Goal: Task Accomplishment & Management: Use online tool/utility

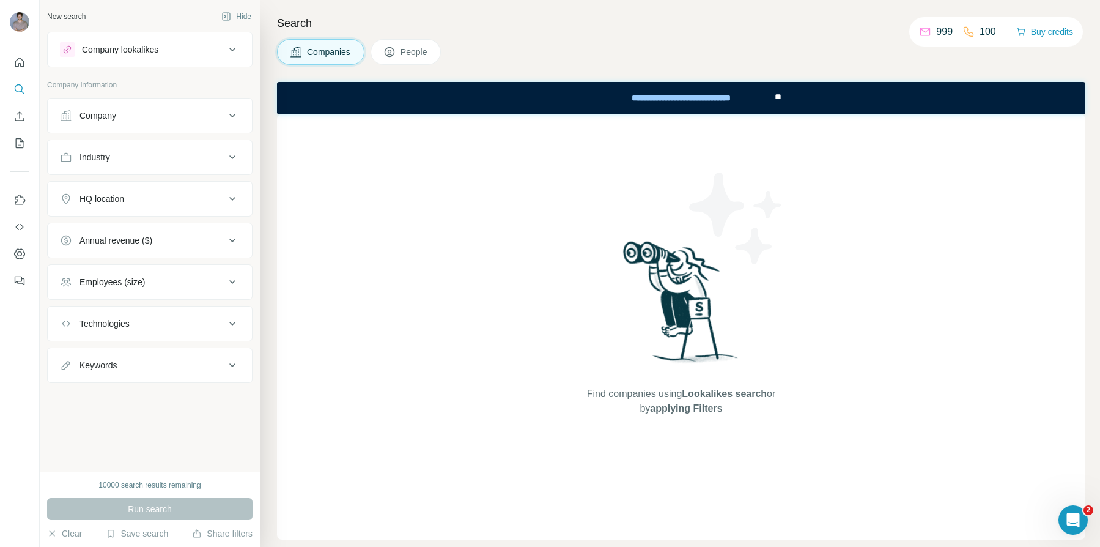
click at [132, 117] on div "Company" at bounding box center [142, 115] width 165 height 12
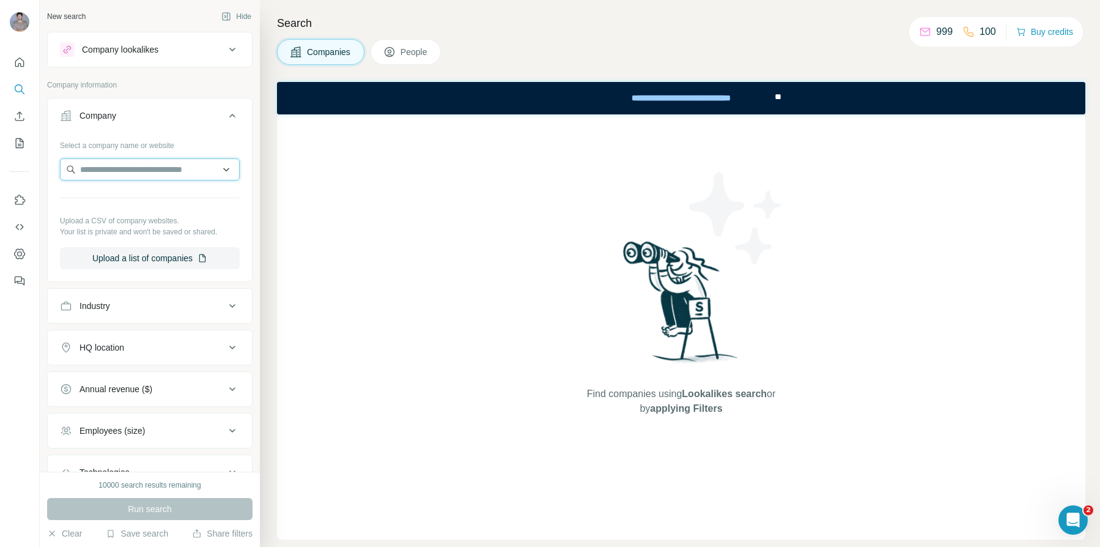
click at [130, 174] on input "text" at bounding box center [150, 169] width 180 height 22
click at [190, 56] on div "Company lookalikes" at bounding box center [142, 49] width 165 height 15
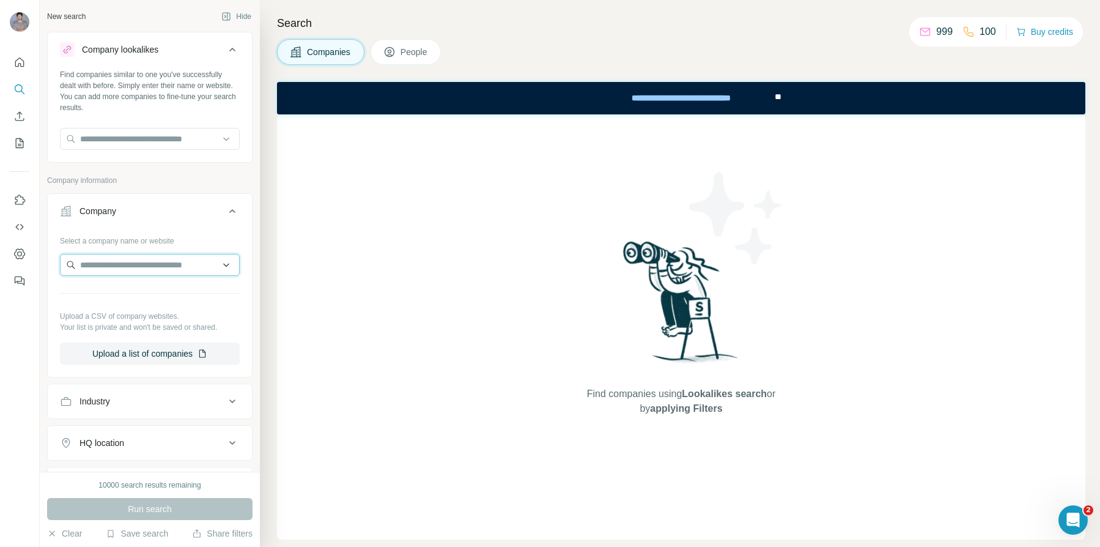
click at [142, 264] on input "text" at bounding box center [150, 265] width 180 height 22
click at [126, 402] on div "Industry" at bounding box center [142, 401] width 165 height 12
click at [136, 429] on input at bounding box center [143, 431] width 151 height 13
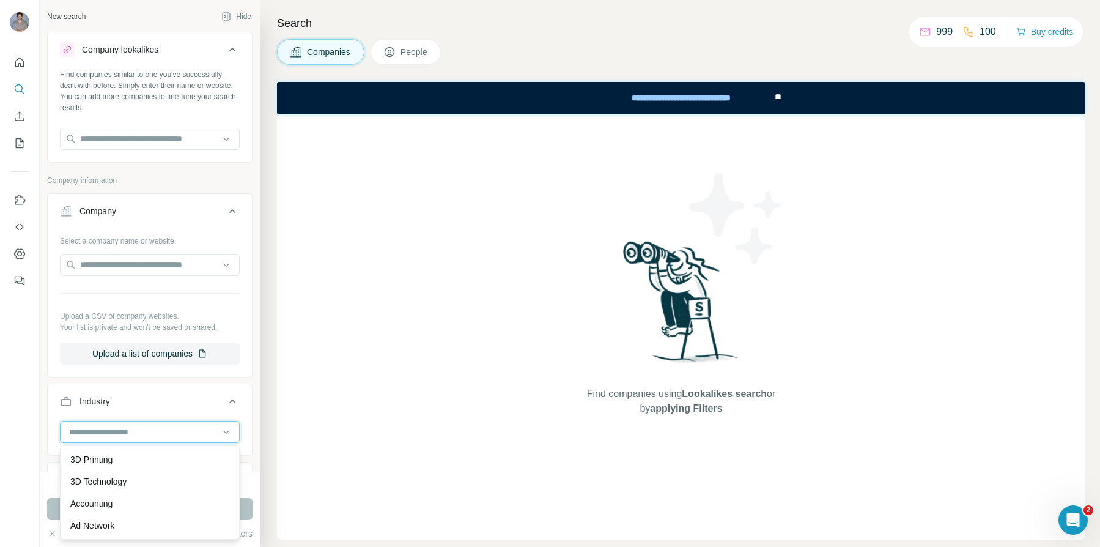
click at [139, 434] on input at bounding box center [143, 431] width 151 height 13
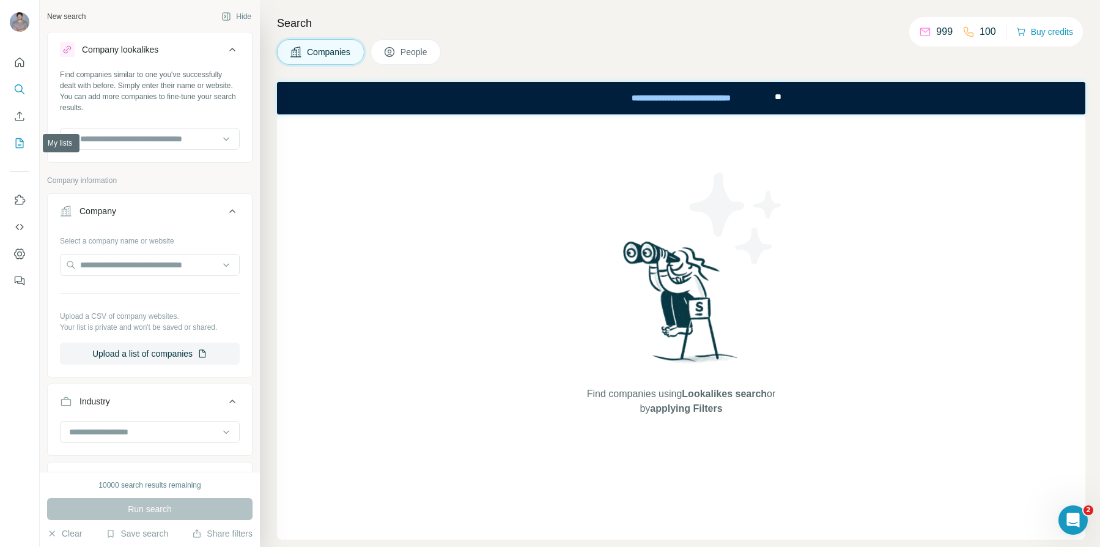
click at [24, 143] on icon "My lists" at bounding box center [19, 143] width 12 height 12
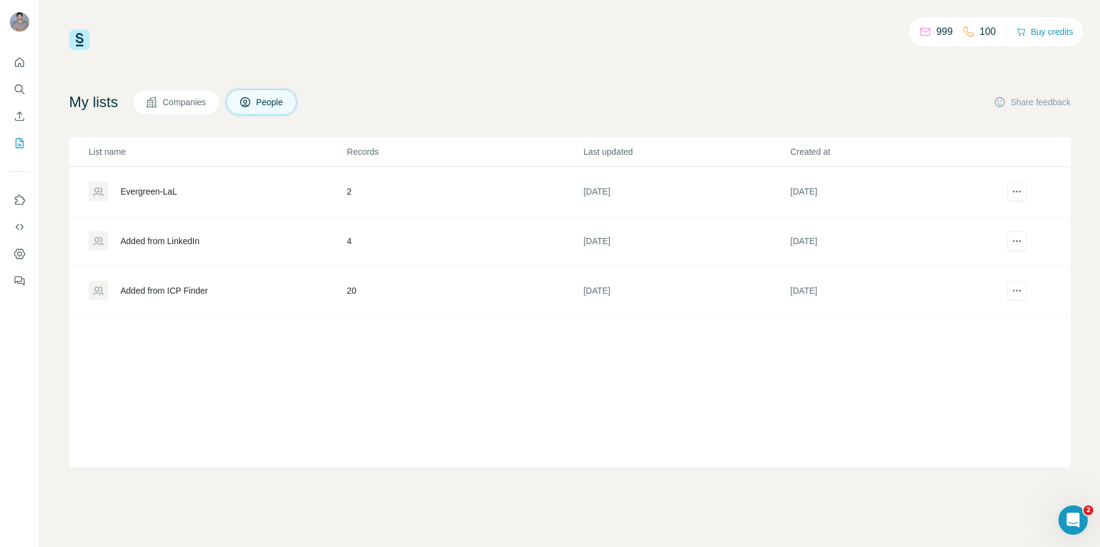
click at [158, 191] on div "Evergreen-LaL" at bounding box center [149, 191] width 57 height 12
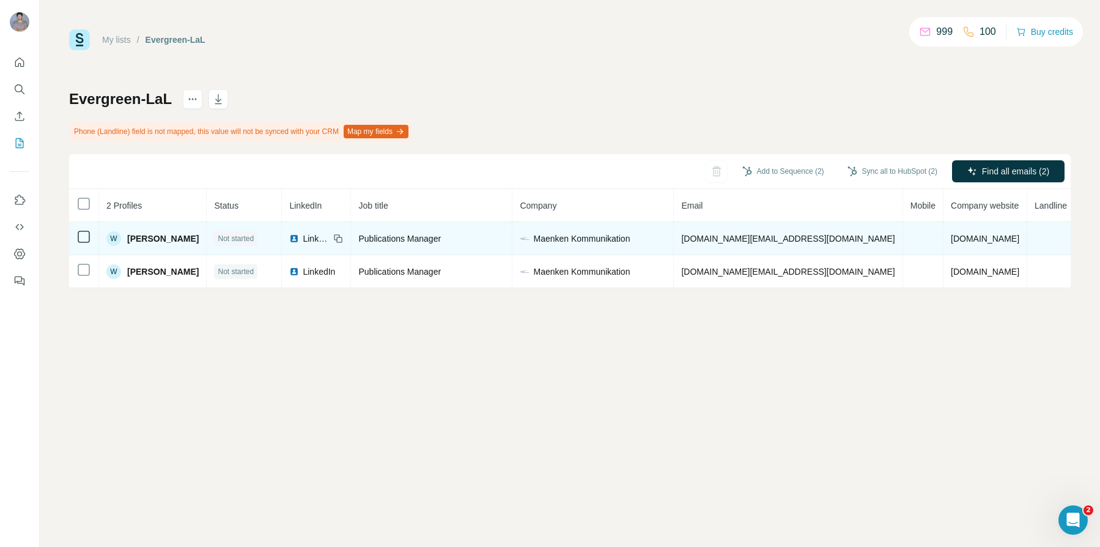
click at [172, 236] on span "[PERSON_NAME]" at bounding box center [163, 238] width 72 height 12
copy span "Locker"
click at [242, 237] on span "Not started" at bounding box center [236, 238] width 36 height 11
click at [223, 238] on span "Not started" at bounding box center [236, 238] width 36 height 11
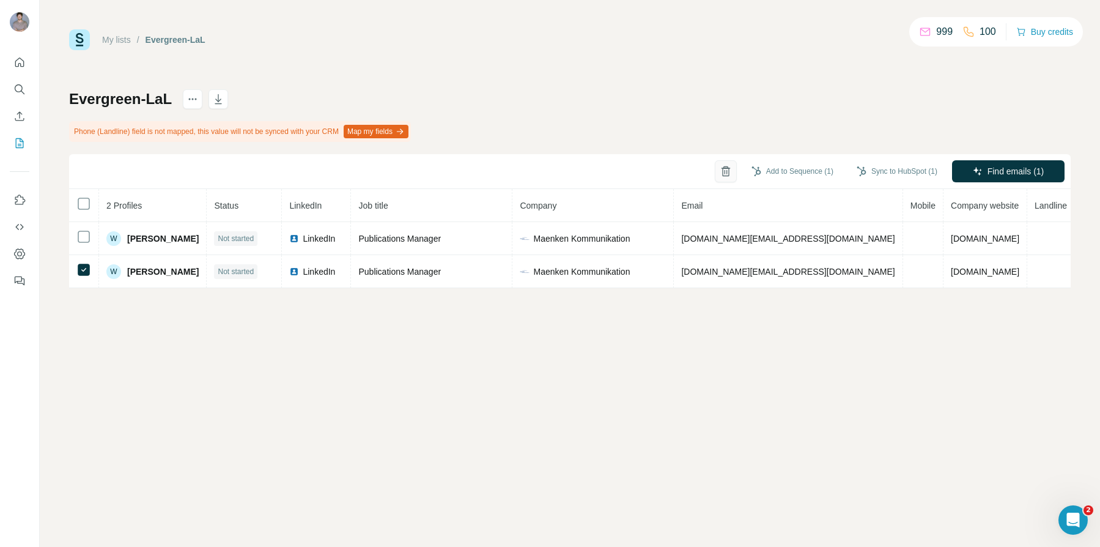
click at [725, 169] on button "button" at bounding box center [726, 171] width 22 height 22
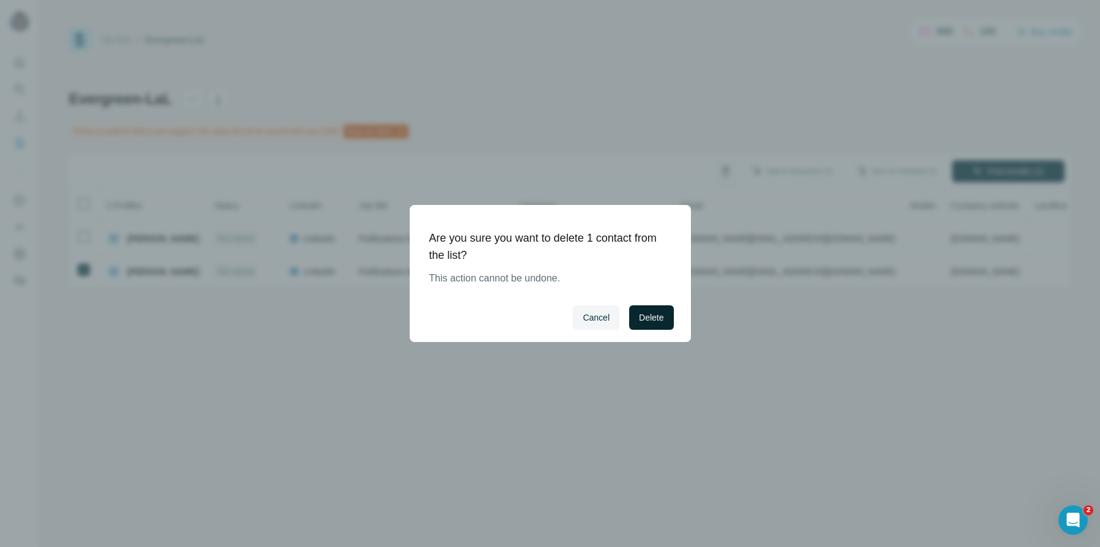
click at [648, 315] on span "Delete" at bounding box center [651, 317] width 24 height 12
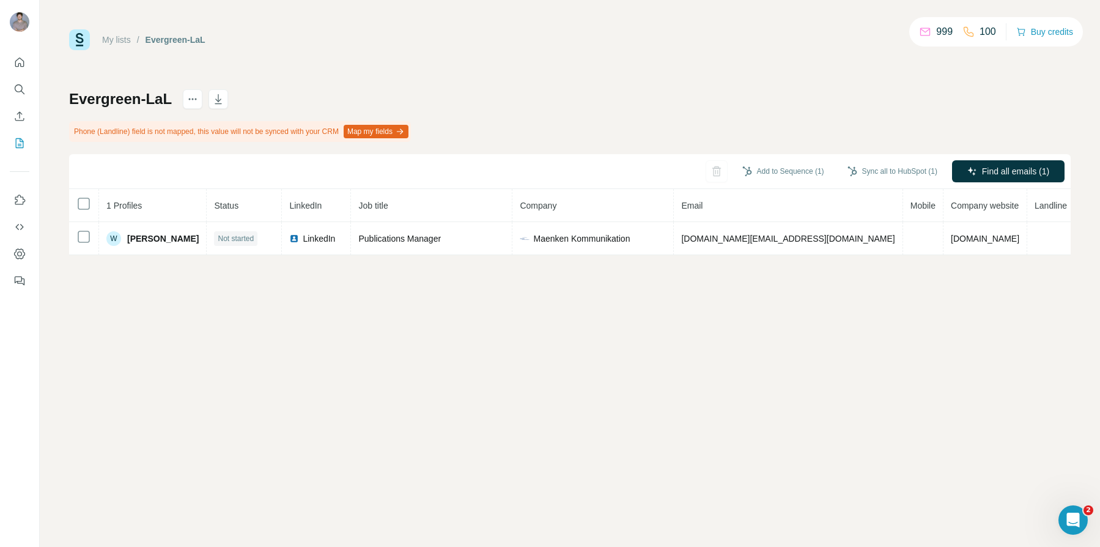
click at [605, 316] on div "My lists / Evergreen-LaL 999 100 Buy credits Evergreen-LaL Phone (Landline) fie…" at bounding box center [570, 273] width 1061 height 547
click at [160, 99] on h1 "Evergreen-LaL" at bounding box center [120, 99] width 103 height 20
click at [124, 100] on h1 "Evergreen-LaL" at bounding box center [120, 99] width 103 height 20
copy h1 "Evergreen"
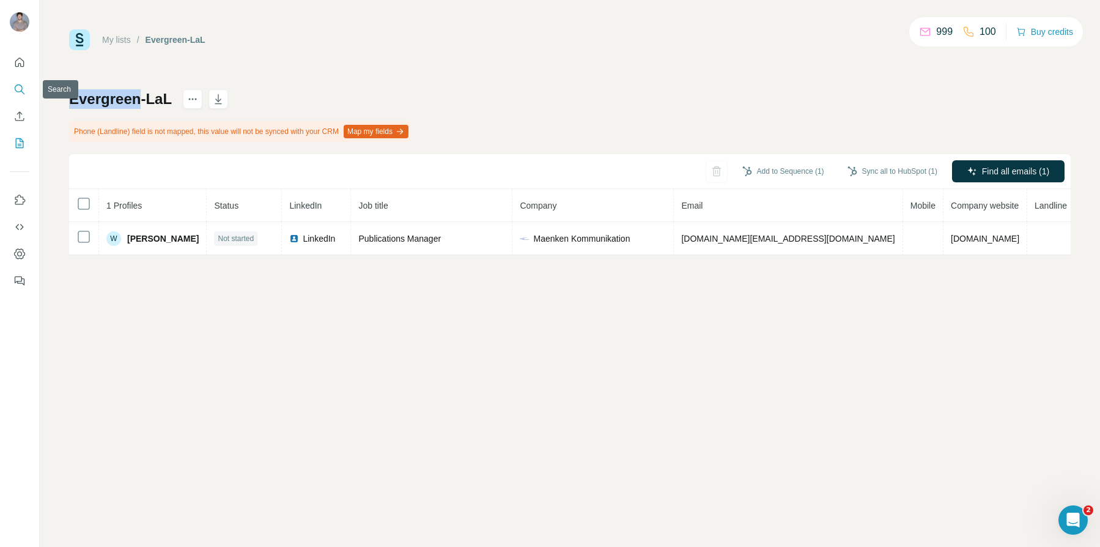
click at [21, 94] on icon "Search" at bounding box center [19, 89] width 12 height 12
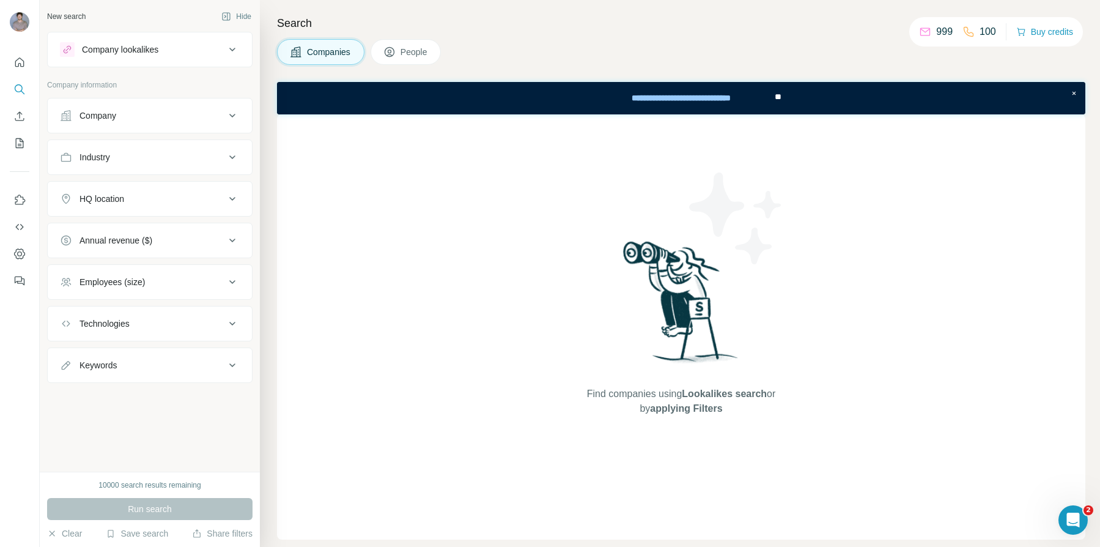
click at [156, 54] on div "Company lookalikes" at bounding box center [120, 49] width 76 height 12
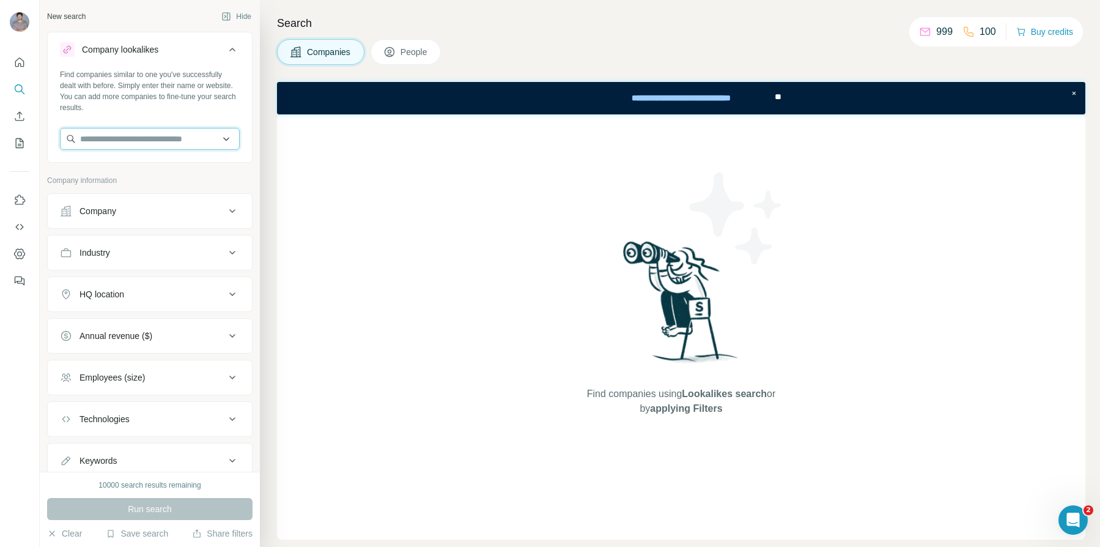
click at [147, 139] on input "text" at bounding box center [150, 139] width 180 height 22
paste input "*********"
click at [125, 141] on input "**********" at bounding box center [150, 139] width 180 height 22
type input "**********"
click at [149, 172] on p "[DOMAIN_NAME]" at bounding box center [127, 177] width 65 height 11
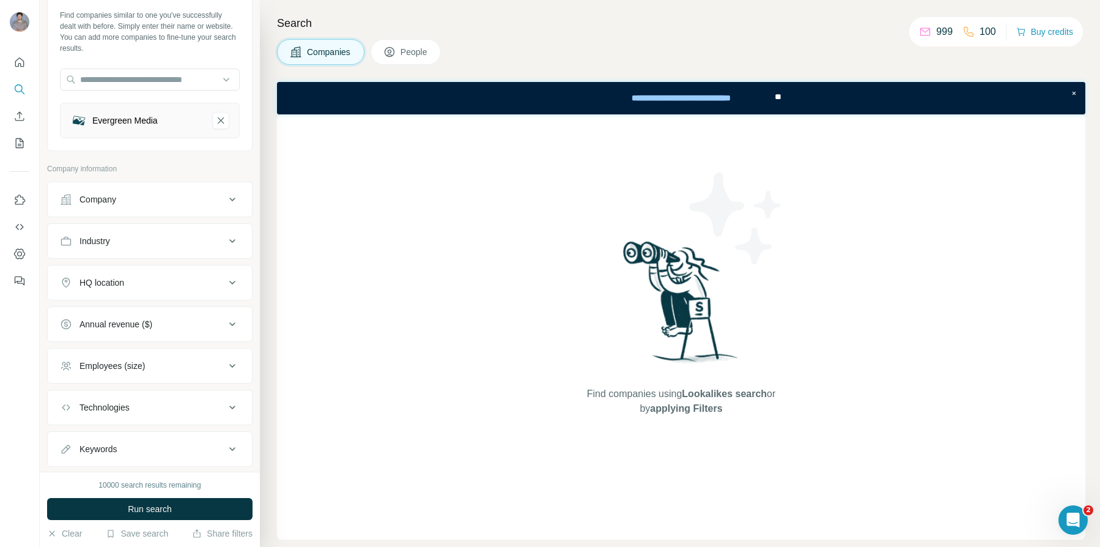
scroll to position [89, 0]
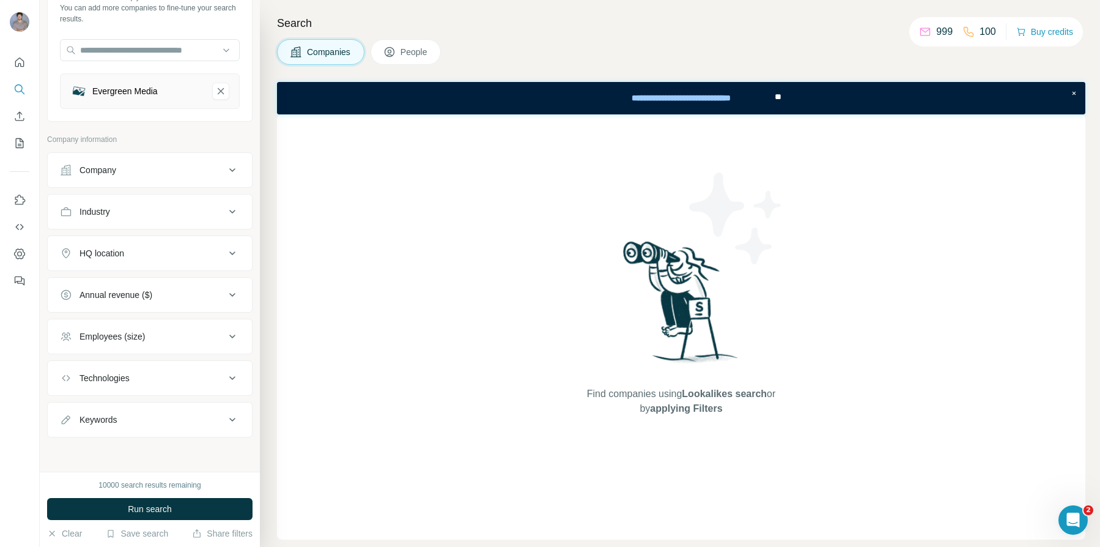
click at [127, 209] on div "Industry" at bounding box center [142, 212] width 165 height 12
click at [127, 240] on input at bounding box center [143, 242] width 151 height 13
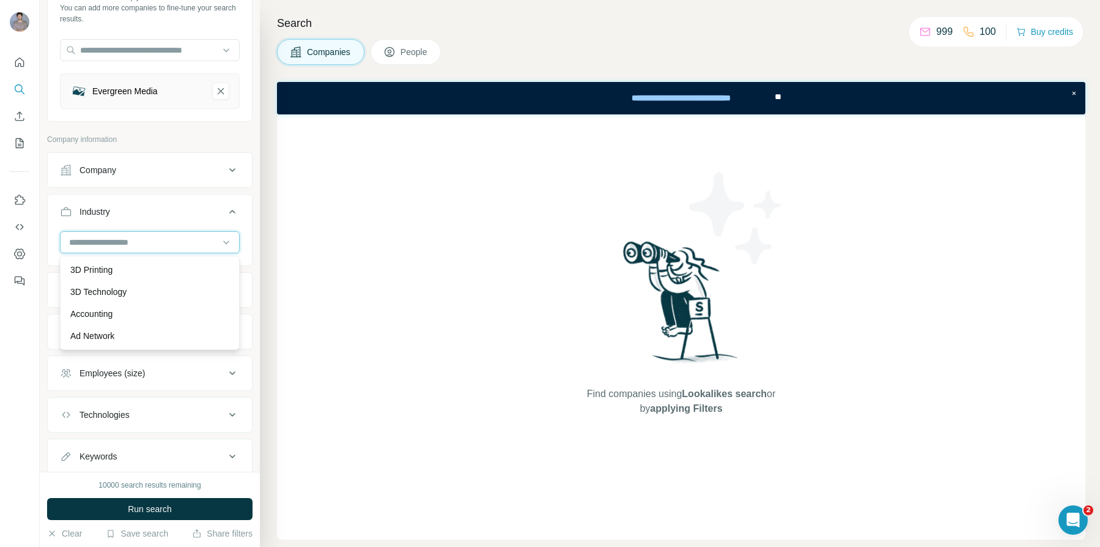
click at [127, 240] on input at bounding box center [143, 242] width 151 height 13
drag, startPoint x: 127, startPoint y: 240, endPoint x: 88, endPoint y: 242, distance: 39.2
click at [130, 240] on input at bounding box center [143, 242] width 151 height 13
click at [78, 242] on input at bounding box center [143, 242] width 151 height 13
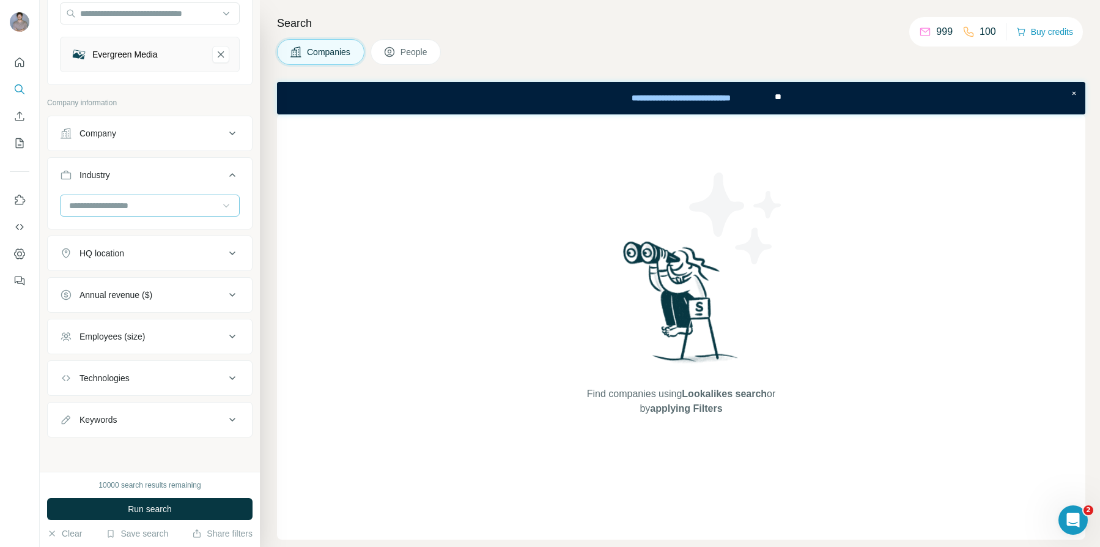
click at [230, 207] on icon at bounding box center [226, 205] width 12 height 12
type input "***"
click at [117, 232] on div "Public Relations Public Safety Public Transportation Publishing" at bounding box center [150, 266] width 180 height 94
click at [127, 208] on input at bounding box center [143, 205] width 151 height 13
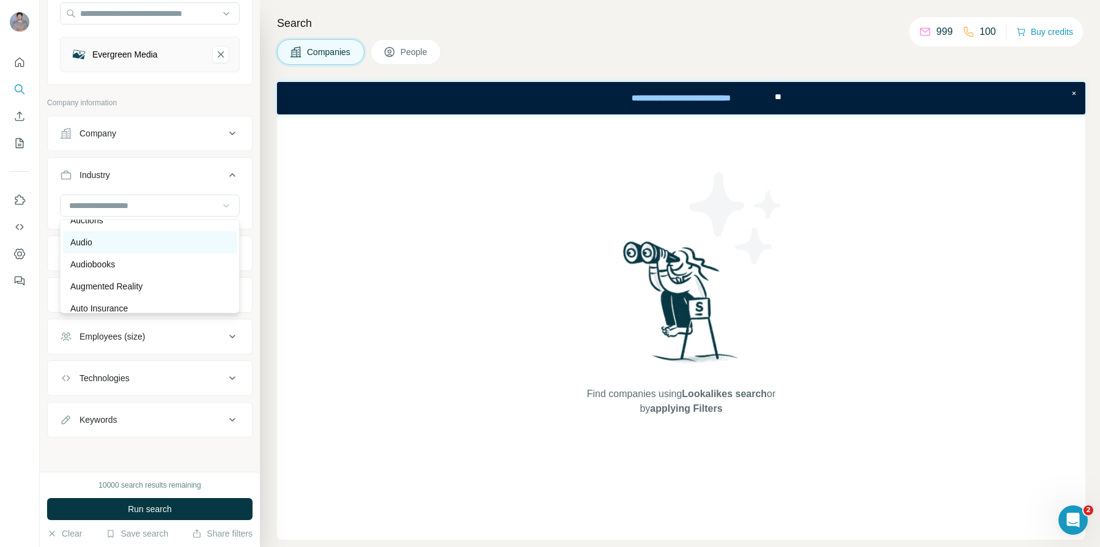
scroll to position [763, 0]
click at [133, 239] on div "Audiobooks" at bounding box center [149, 240] width 159 height 12
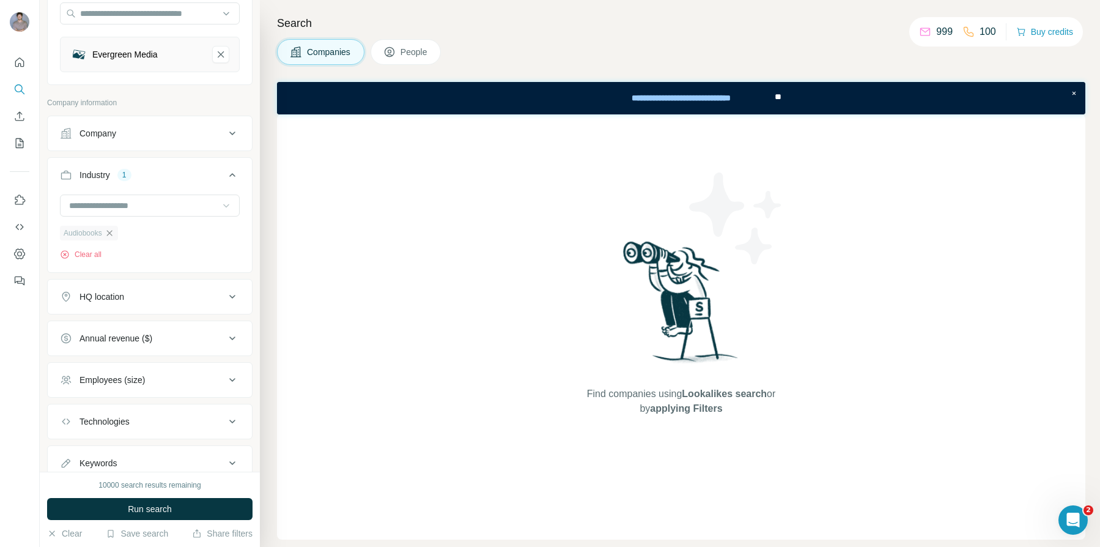
click at [114, 232] on icon "button" at bounding box center [110, 233] width 10 height 10
click at [116, 207] on input at bounding box center [143, 205] width 151 height 13
click at [81, 207] on input at bounding box center [143, 205] width 151 height 13
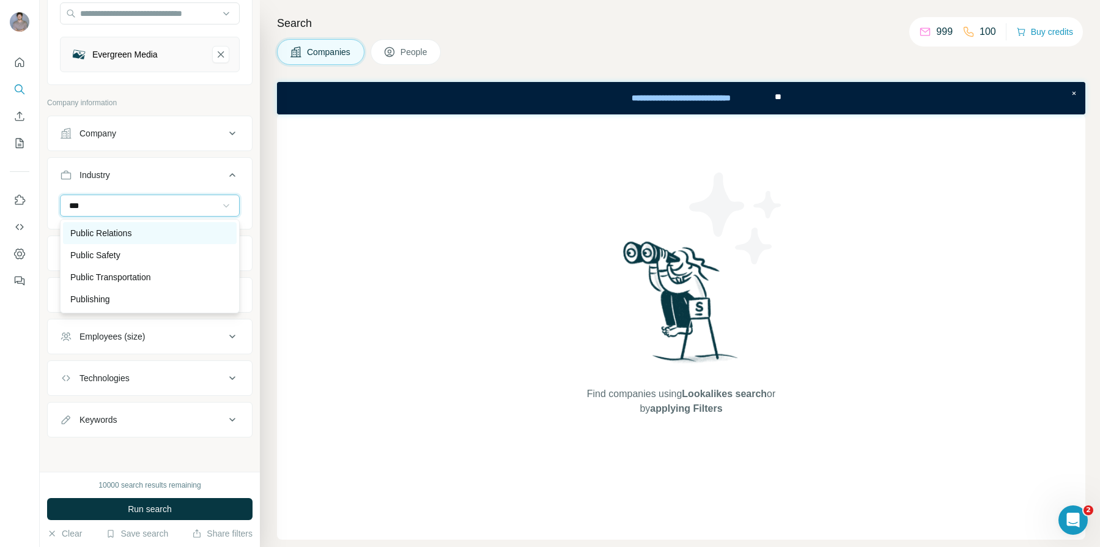
type input "***"
click at [92, 227] on p "Public Relations" at bounding box center [100, 233] width 61 height 12
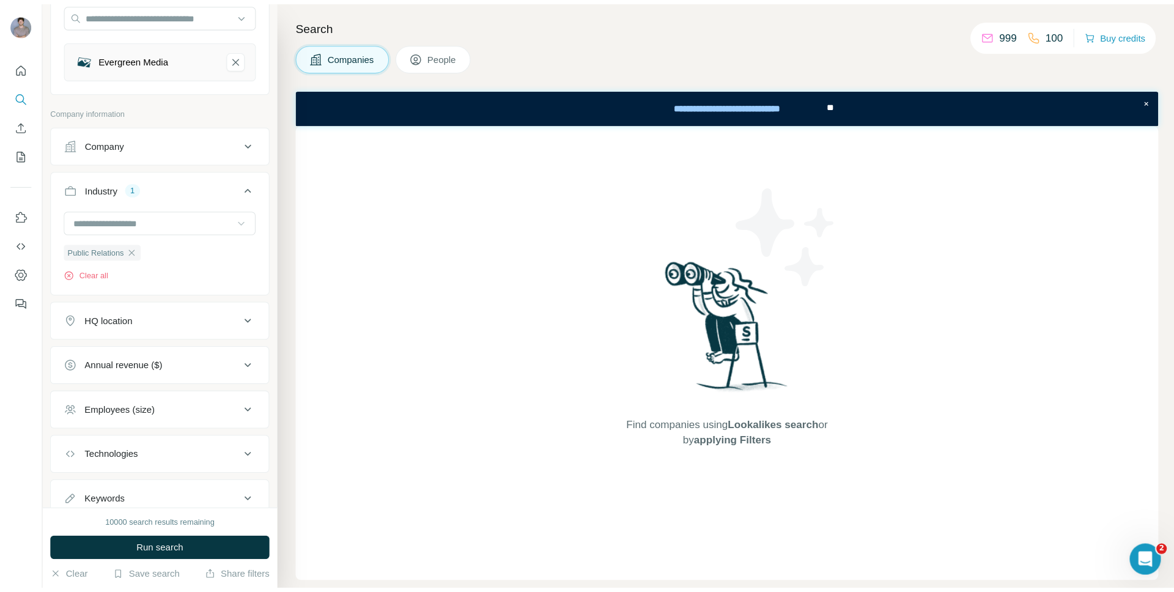
scroll to position [169, 0]
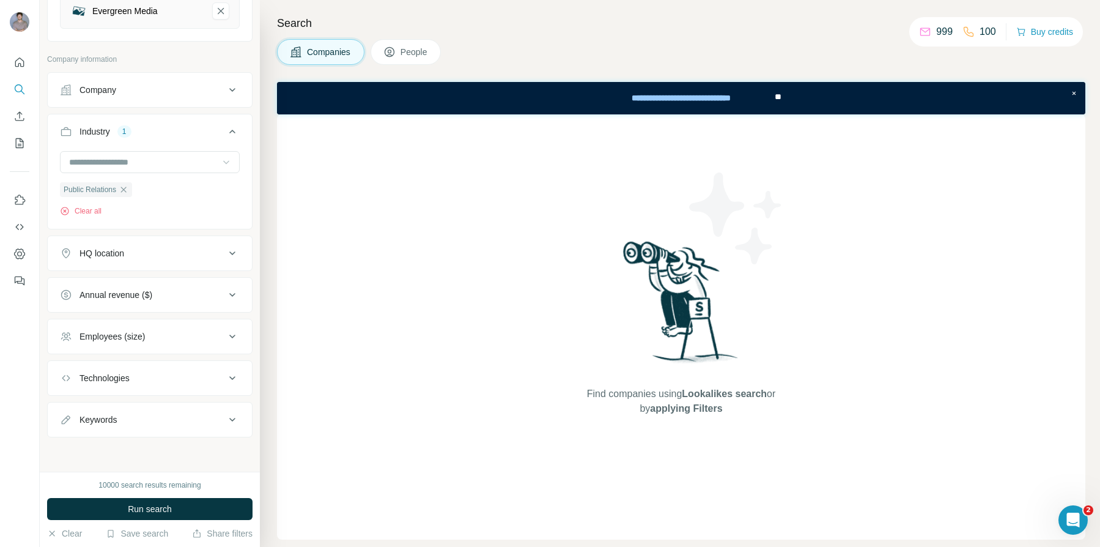
click at [157, 344] on button "Employees (size)" at bounding box center [150, 336] width 204 height 29
click at [89, 387] on span "2-10" at bounding box center [86, 386] width 22 height 12
click at [85, 440] on ul "0-1 2-10 11-50 [PHONE_NUMBER] 501-1K 1K-5K 5K-10K 10K-50K 50K-100K 100K-500K 50…" at bounding box center [150, 488] width 180 height 264
click at [165, 512] on span "Run search" at bounding box center [150, 509] width 44 height 12
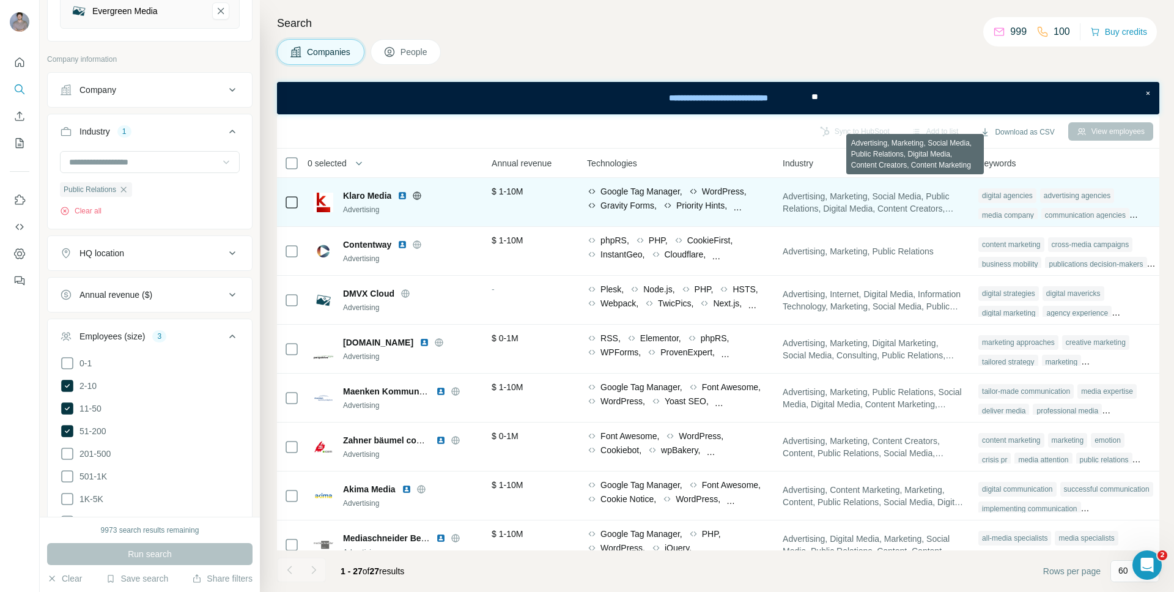
scroll to position [0, 584]
click at [506, 215] on div "$ 1-10M" at bounding box center [529, 202] width 81 height 34
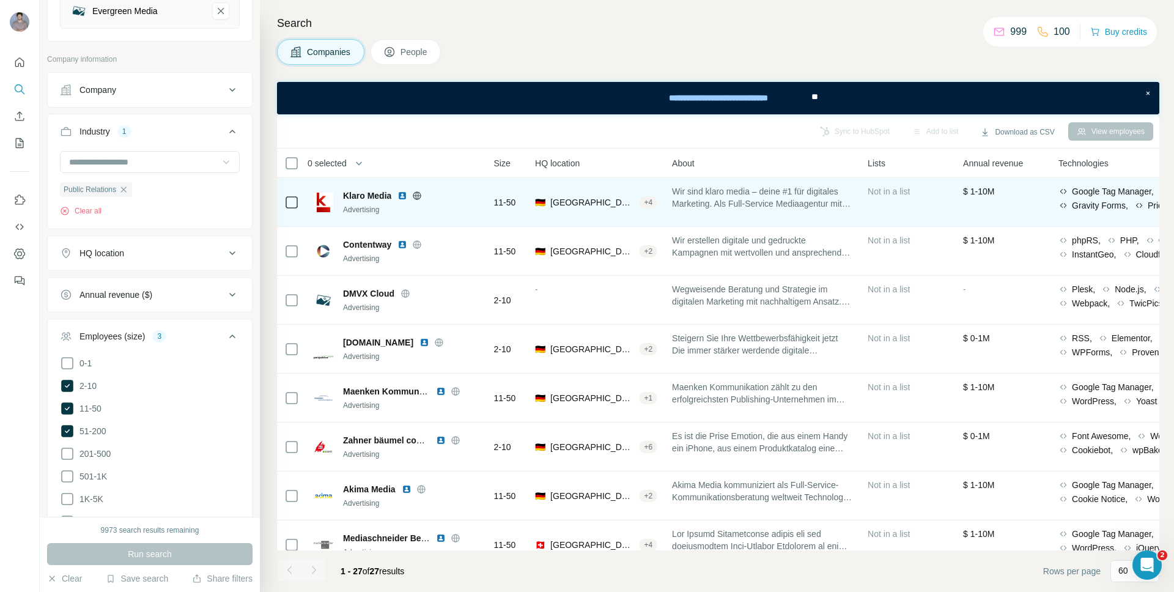
scroll to position [0, 0]
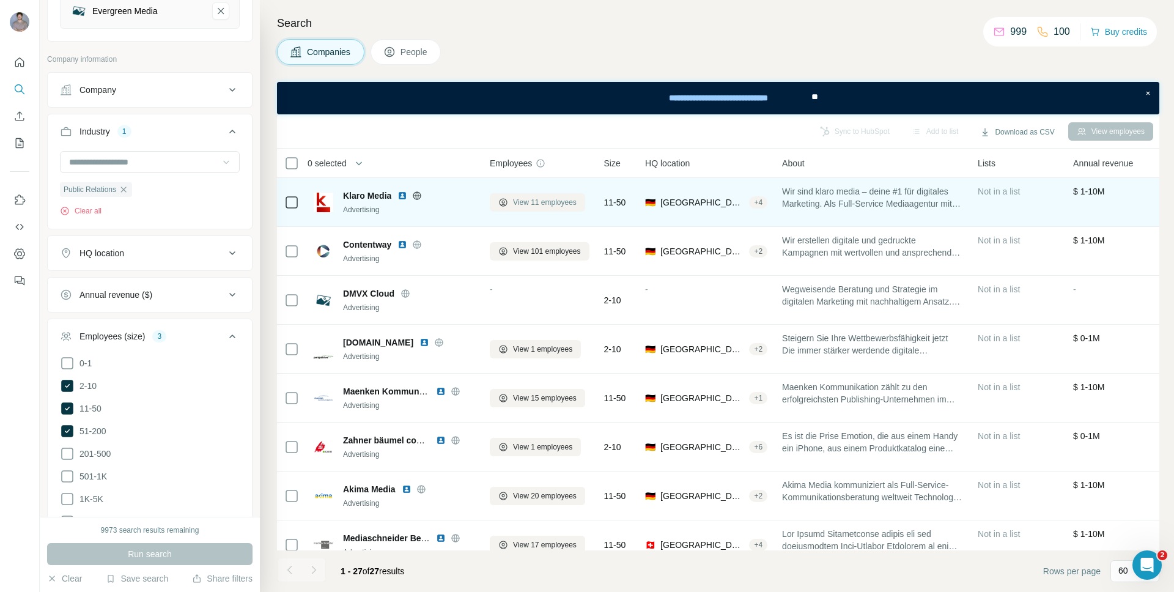
click at [554, 202] on span "View 11 employees" at bounding box center [545, 202] width 64 height 11
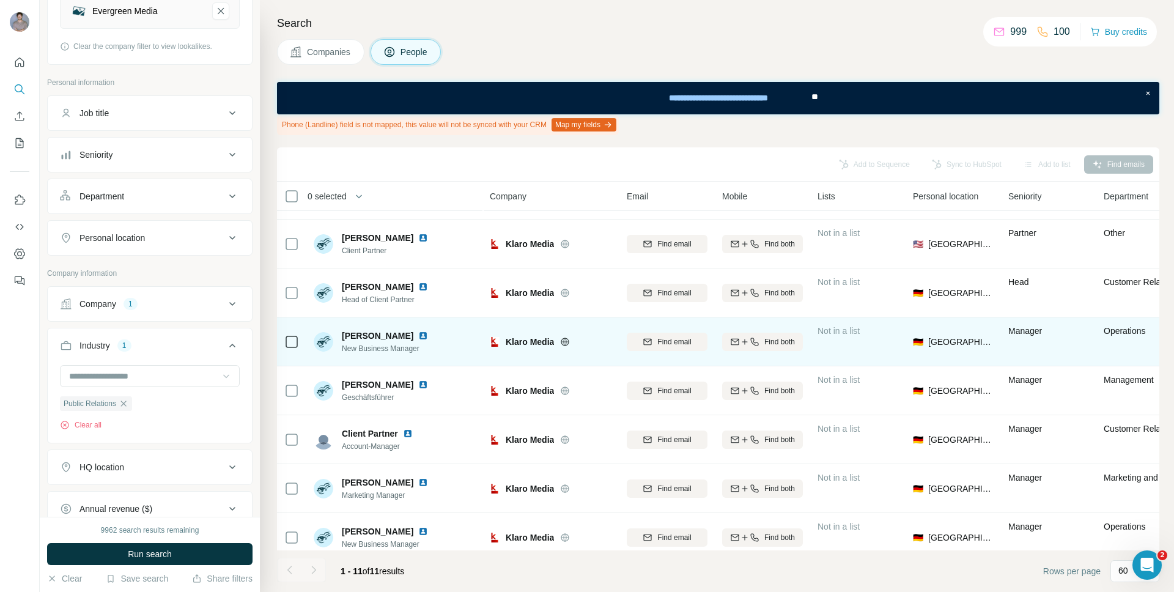
scroll to position [76, 0]
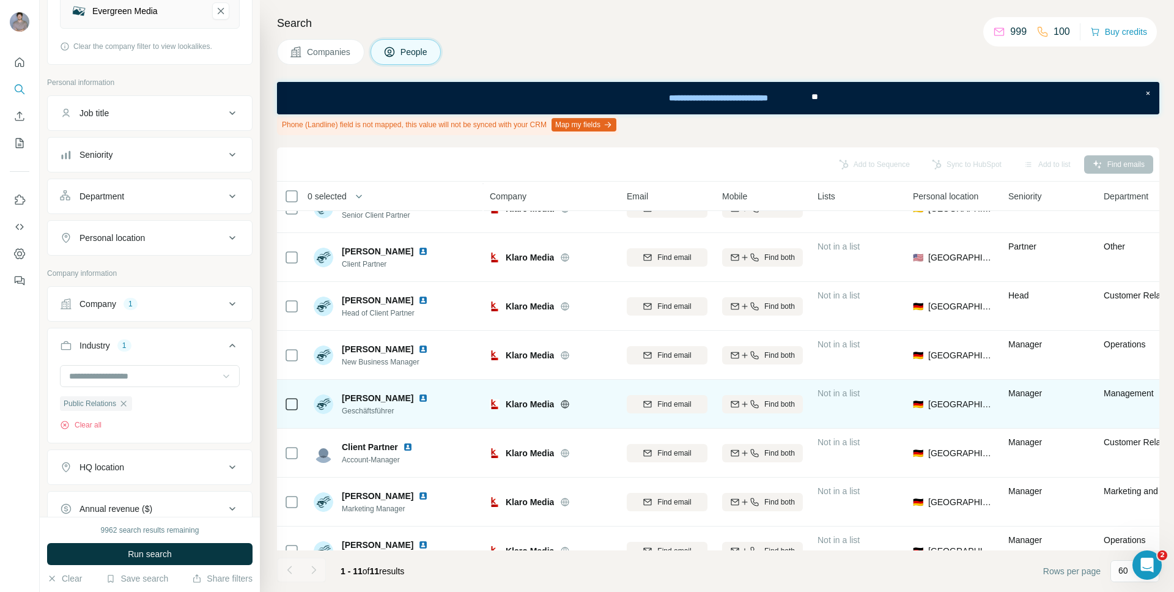
click at [566, 404] on icon at bounding box center [565, 404] width 3 height 8
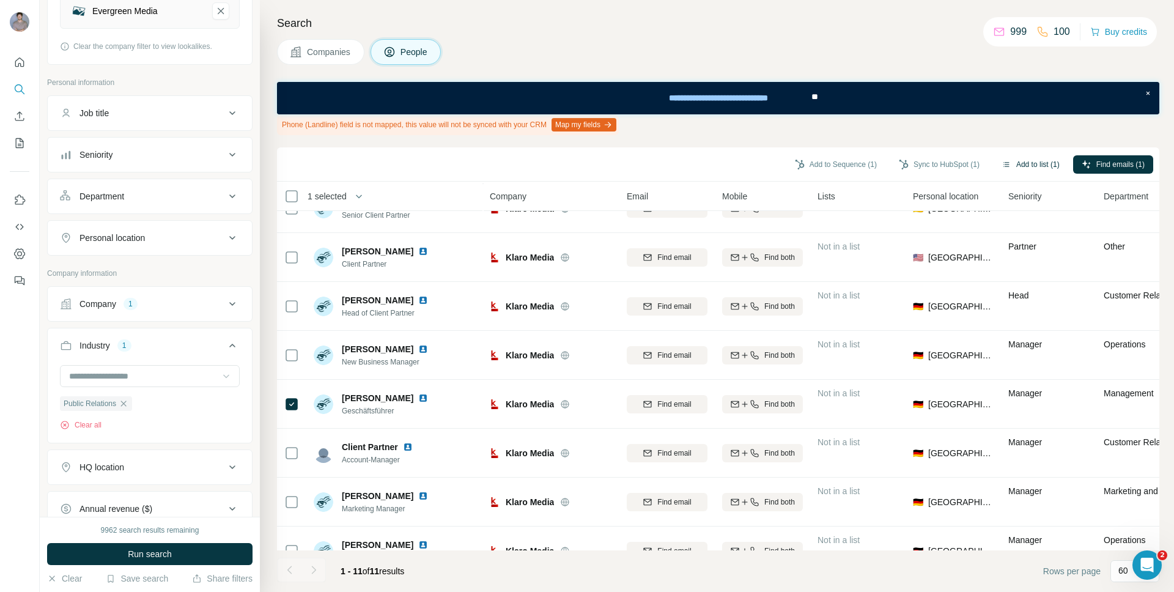
click at [1007, 162] on button "Add to list (1)" at bounding box center [1030, 164] width 75 height 18
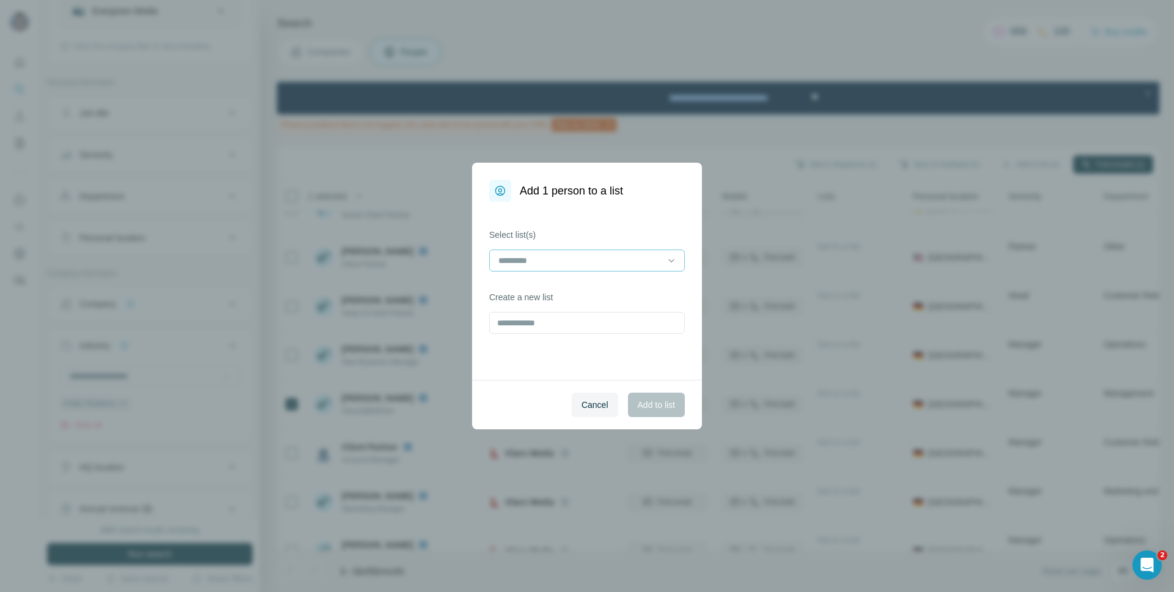
click at [558, 259] on input at bounding box center [579, 260] width 165 height 13
click at [552, 288] on p "Evergreen-LaL" at bounding box center [528, 288] width 57 height 12
click at [669, 412] on button "Add to list" at bounding box center [656, 405] width 57 height 24
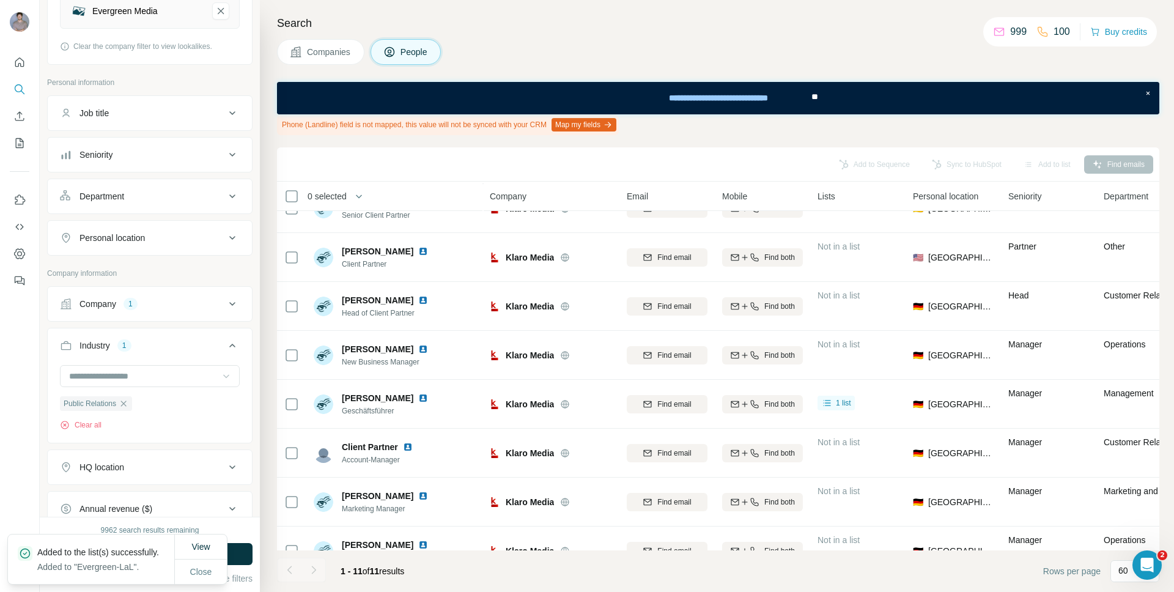
drag, startPoint x: 322, startPoint y: 39, endPoint x: 325, endPoint y: 51, distance: 12.2
click at [322, 40] on button "Companies" at bounding box center [320, 52] width 87 height 26
click at [325, 51] on span "Companies" at bounding box center [329, 52] width 45 height 12
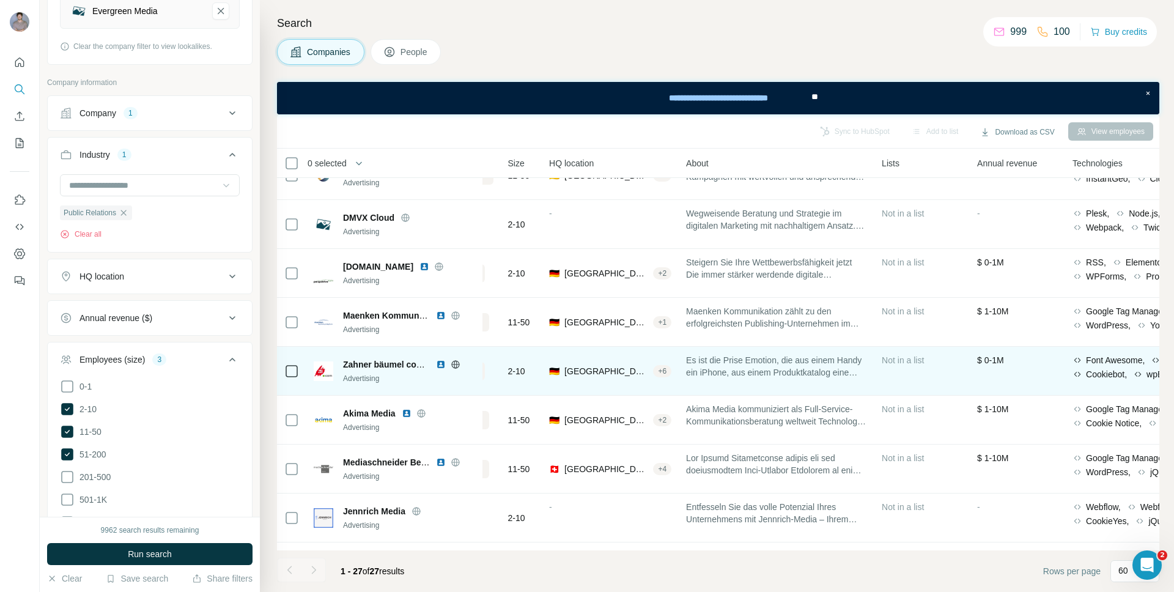
scroll to position [76, 0]
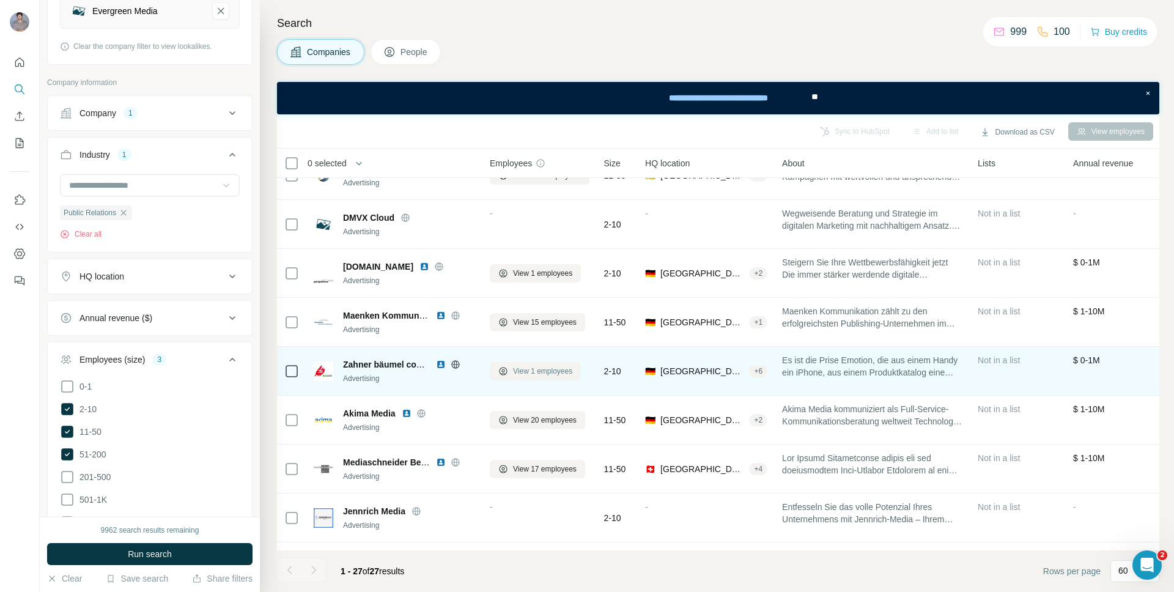
click at [540, 370] on span "View 1 employees" at bounding box center [542, 371] width 59 height 11
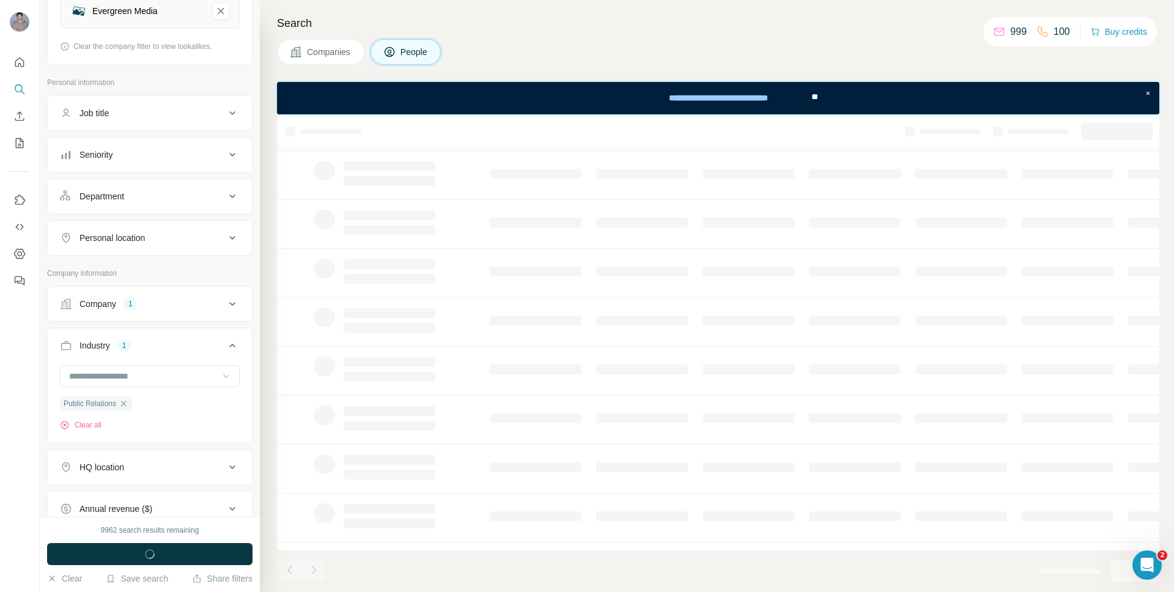
scroll to position [0, 0]
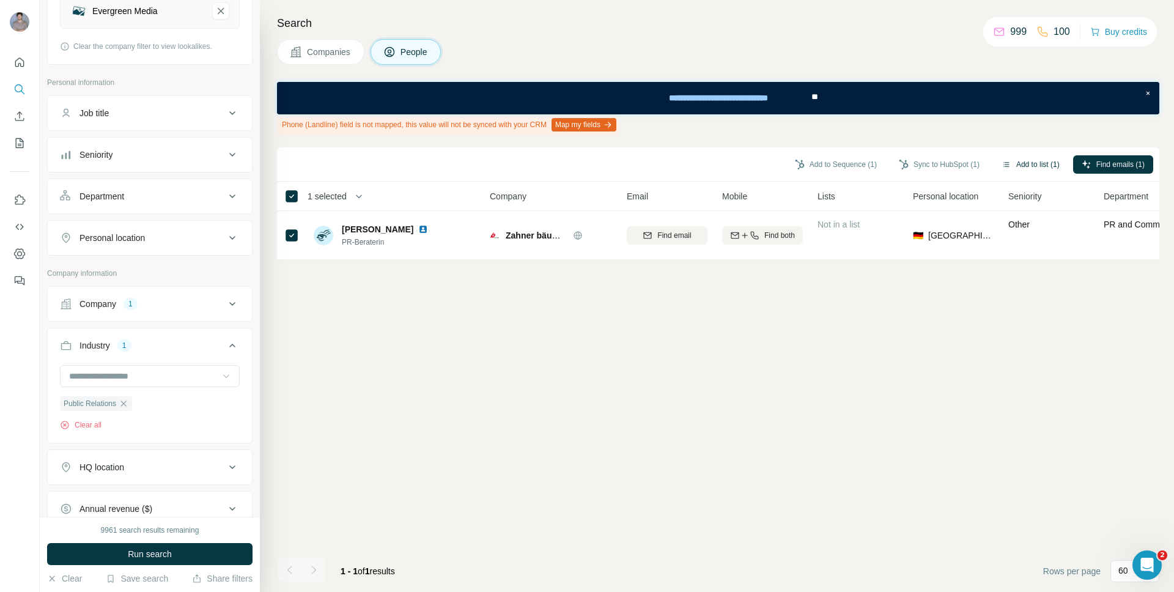
click at [1034, 160] on button "Add to list (1)" at bounding box center [1030, 164] width 75 height 18
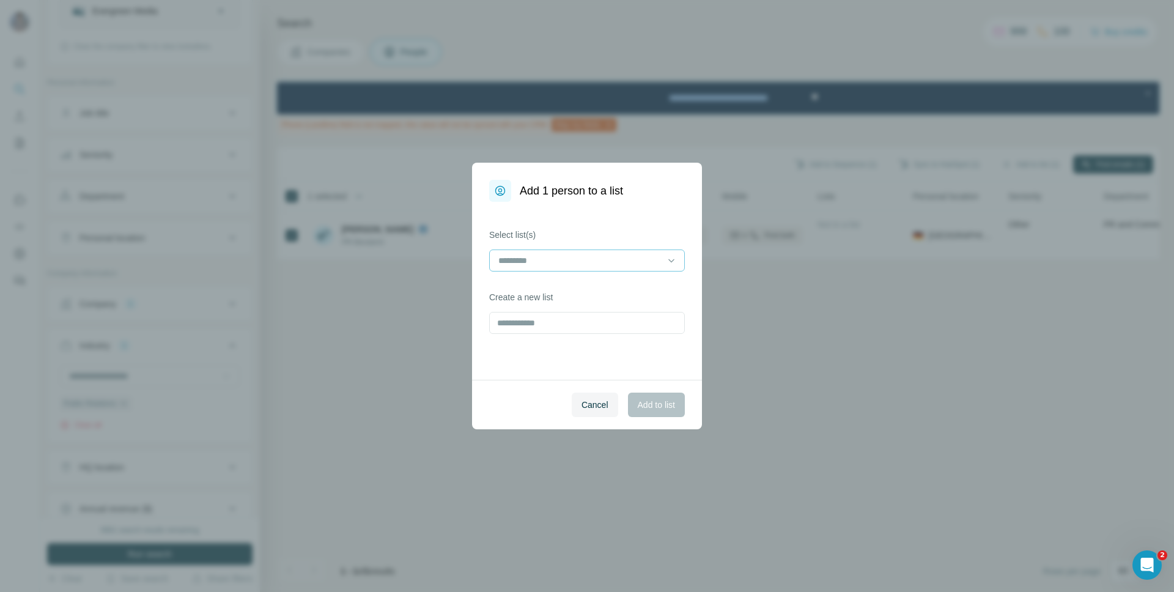
click at [628, 254] on input at bounding box center [579, 260] width 165 height 13
click at [573, 293] on div "Evergreen-LaL" at bounding box center [587, 288] width 175 height 12
click at [649, 403] on span "Add to list" at bounding box center [656, 405] width 37 height 12
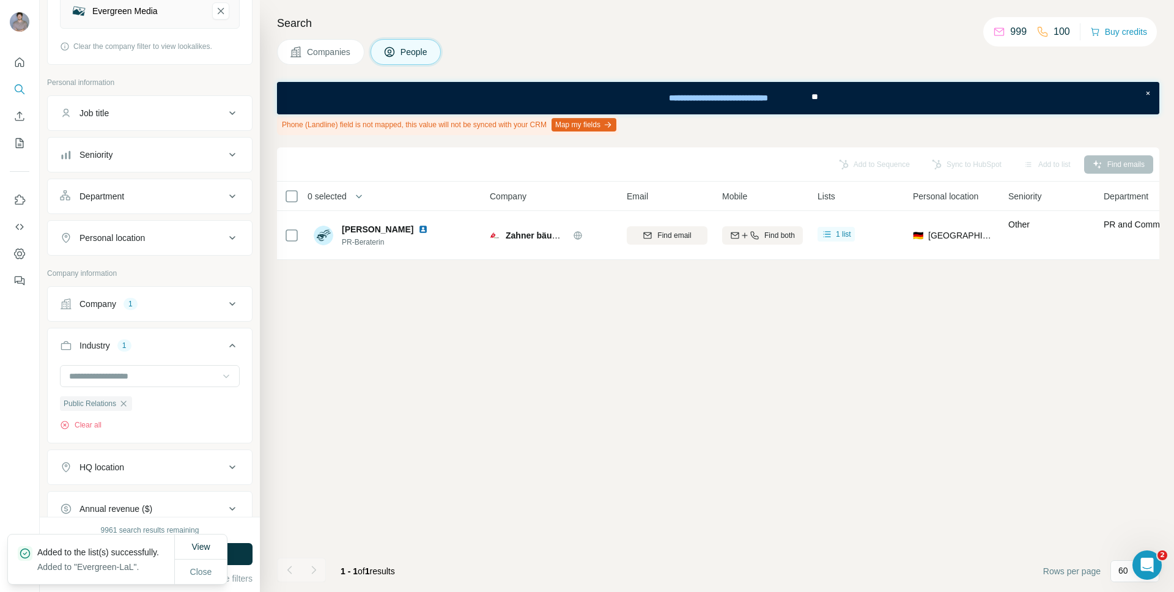
click at [343, 57] on span "Companies" at bounding box center [329, 52] width 45 height 12
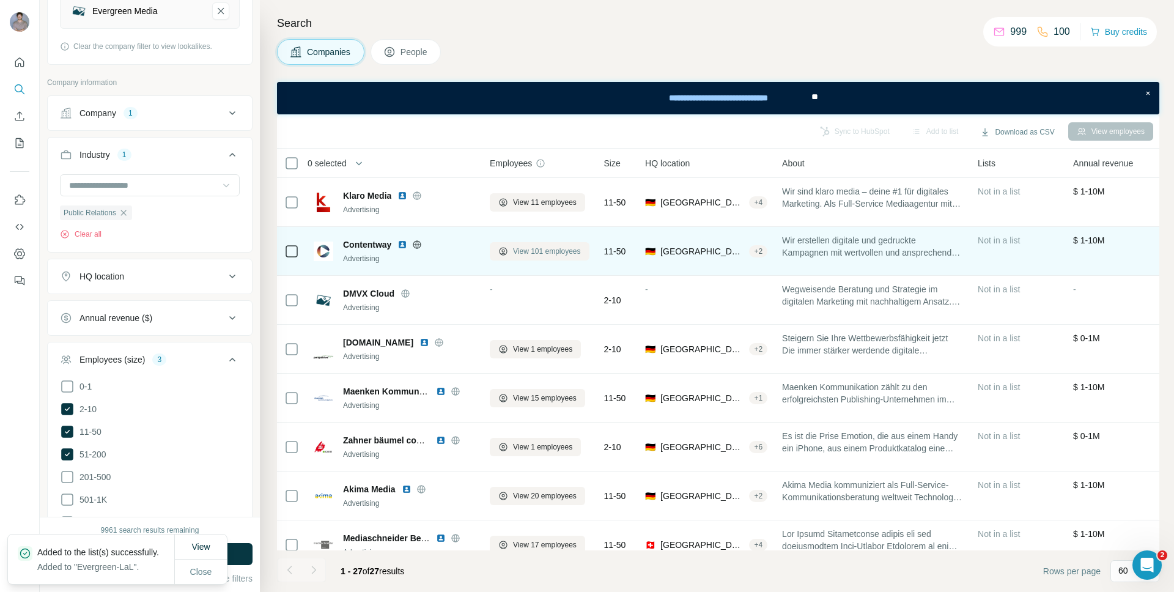
click at [545, 250] on span "View 101 employees" at bounding box center [547, 251] width 68 height 11
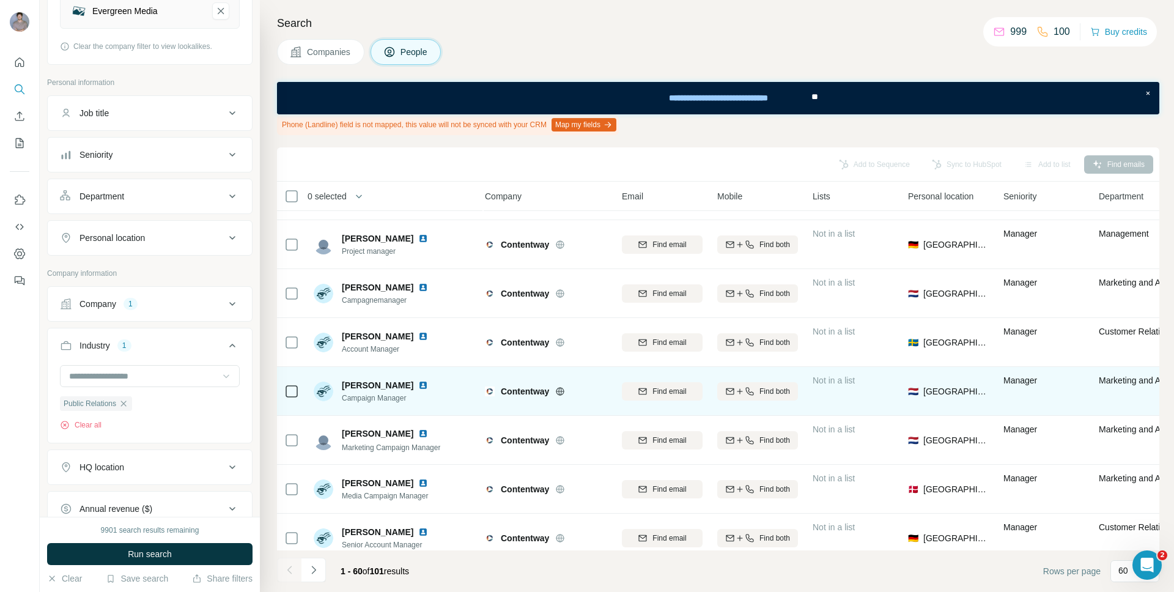
scroll to position [2597, 5]
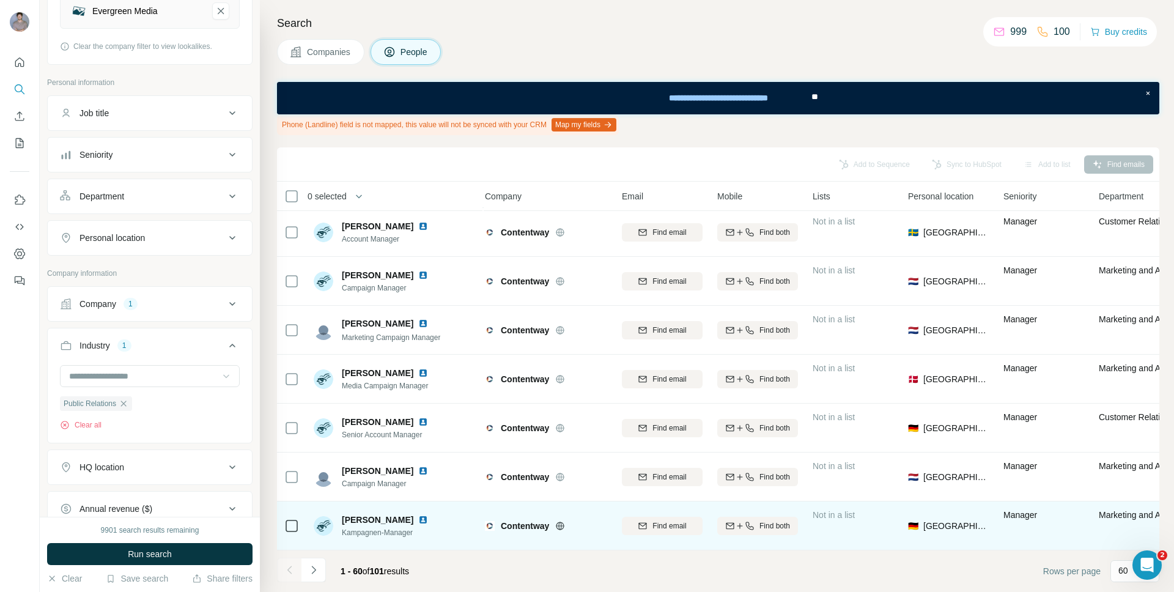
click at [565, 528] on icon at bounding box center [561, 526] width 8 height 8
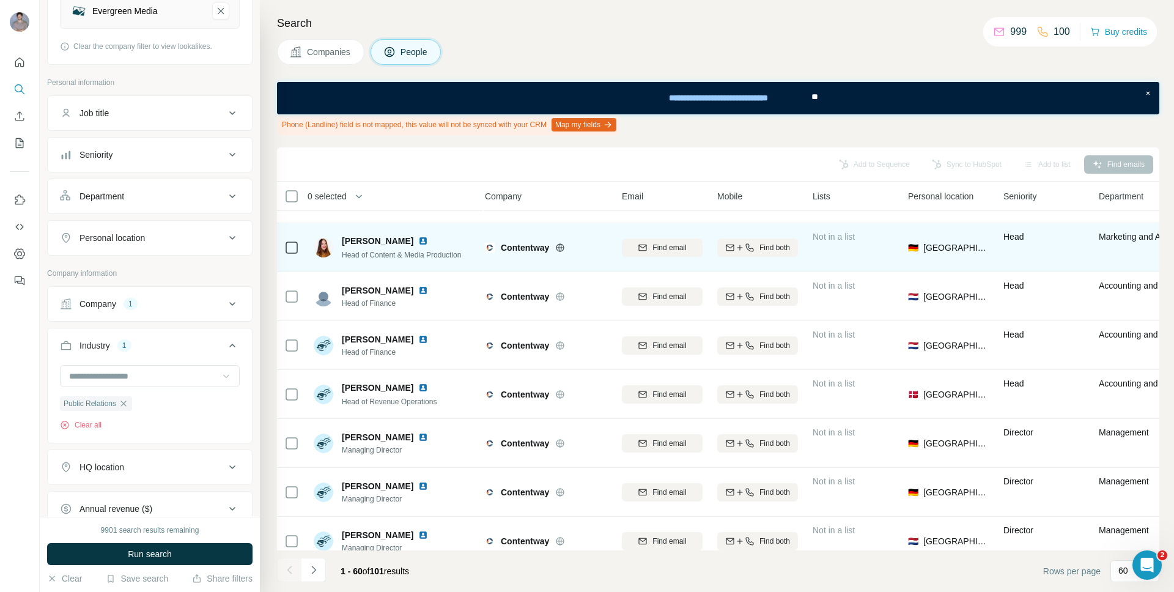
scroll to position [135, 5]
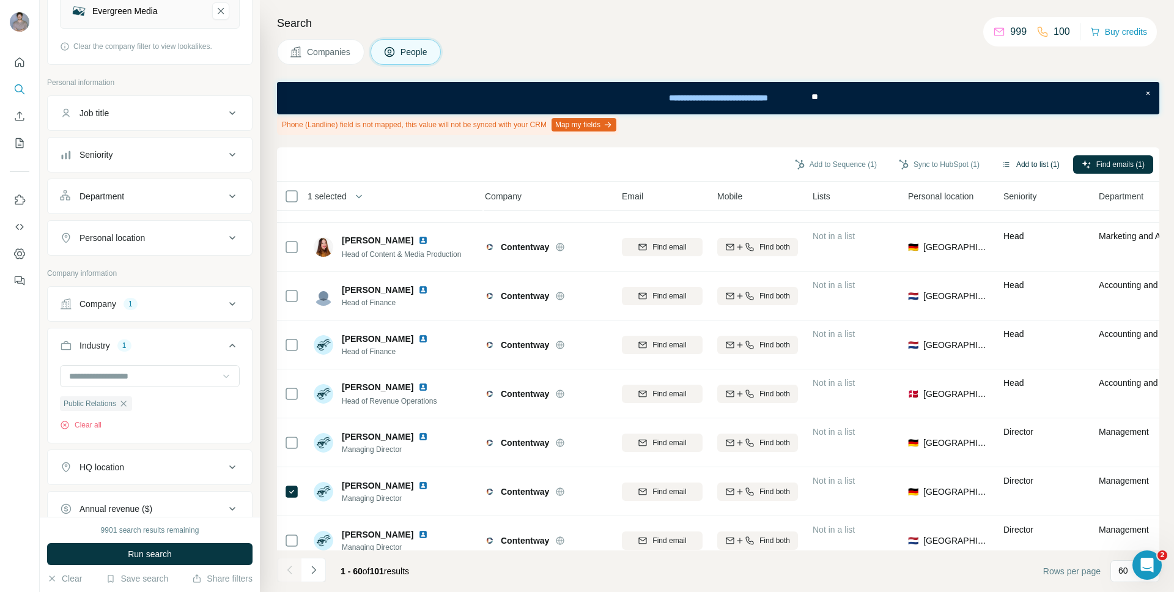
click at [1006, 163] on icon "button" at bounding box center [1007, 165] width 10 height 10
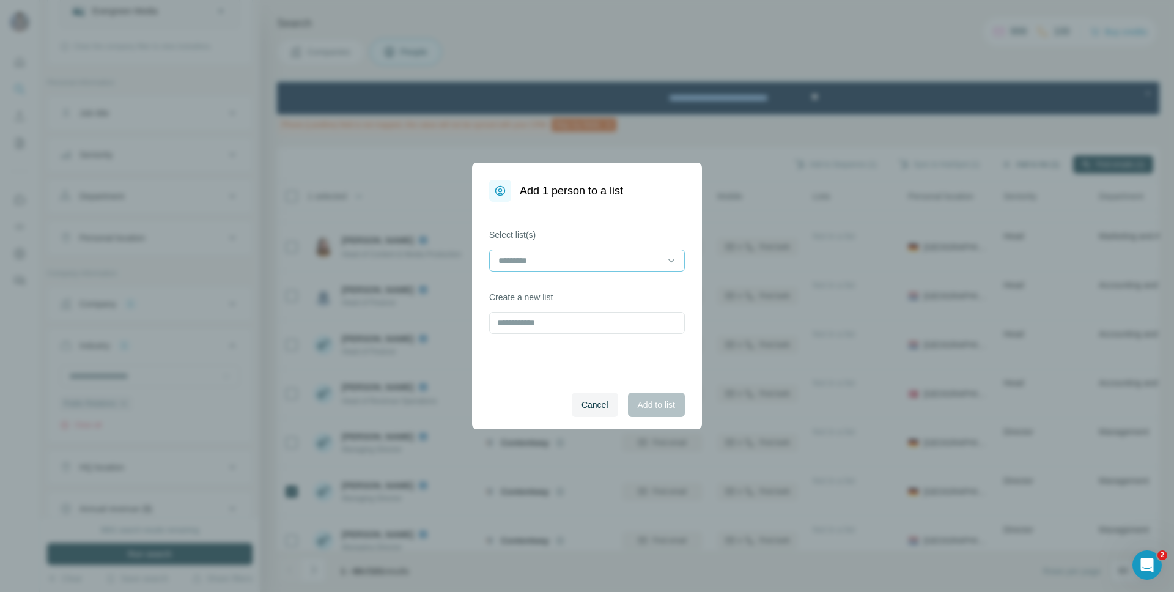
click at [604, 265] on input at bounding box center [579, 260] width 165 height 13
click at [582, 292] on div "Evergreen-LaL" at bounding box center [587, 288] width 175 height 12
click at [658, 409] on span "Add to list" at bounding box center [656, 405] width 37 height 12
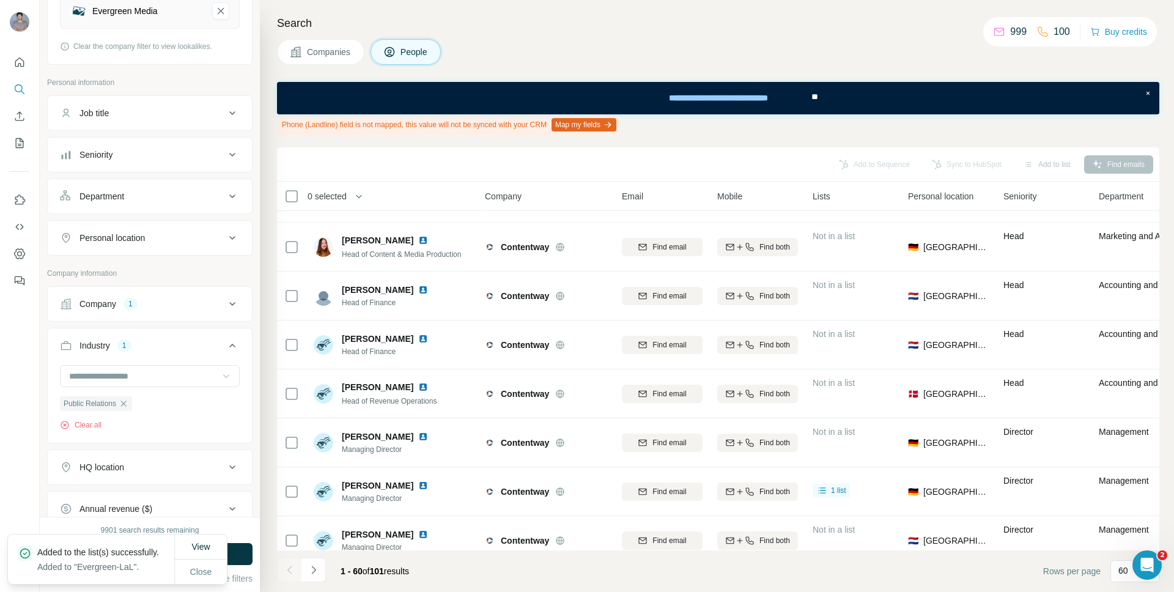
click at [328, 61] on button "Companies" at bounding box center [320, 52] width 87 height 26
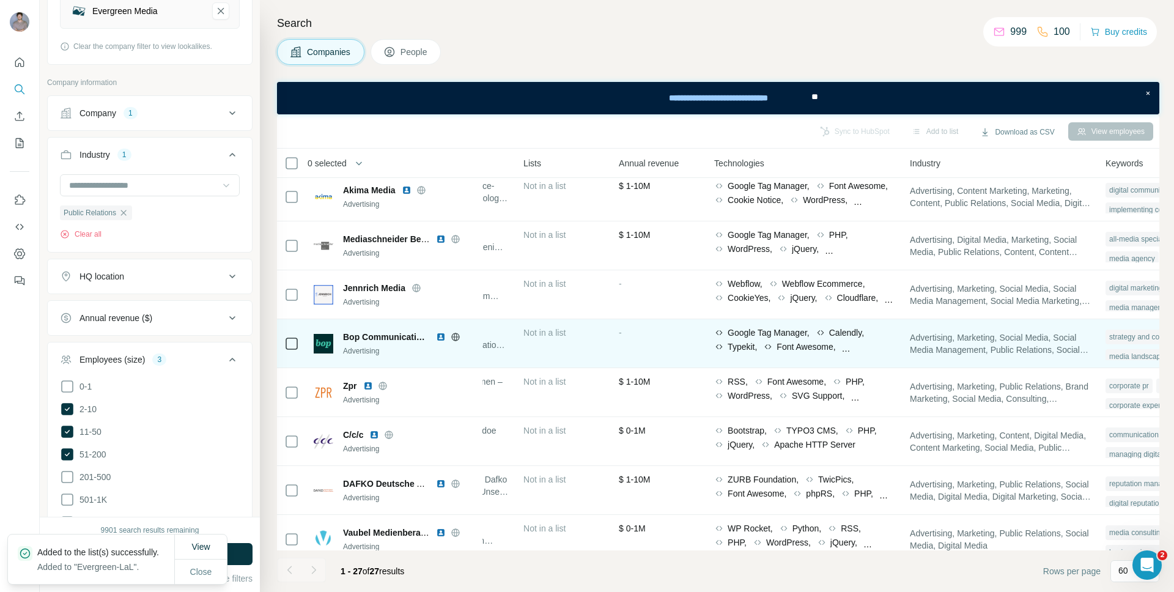
scroll to position [299, 486]
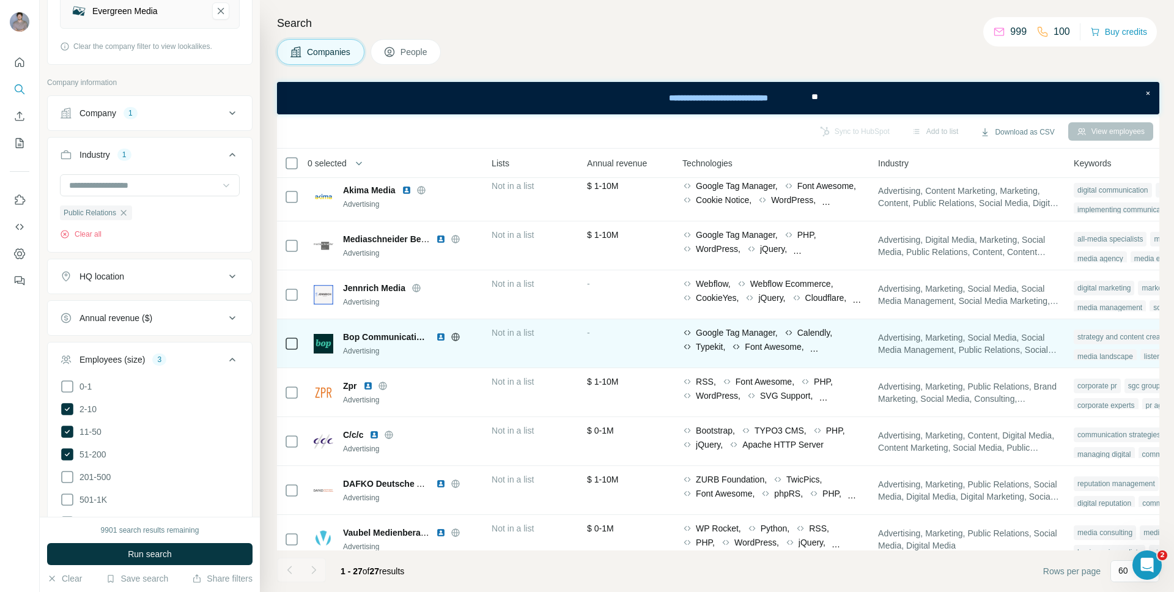
click at [458, 338] on icon at bounding box center [456, 337] width 10 height 10
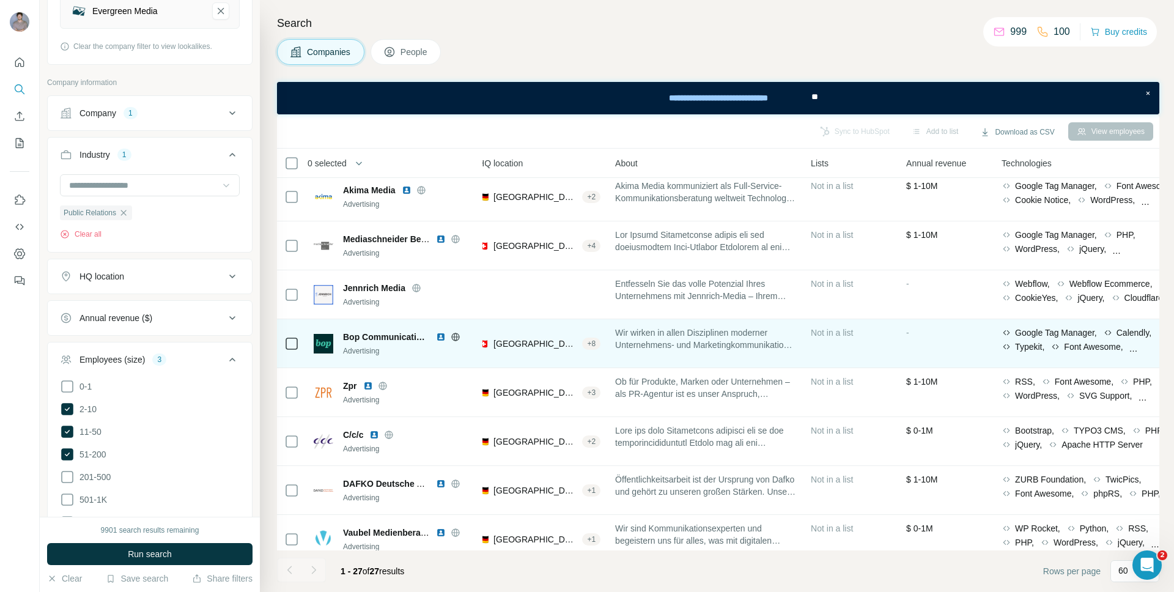
scroll to position [299, 22]
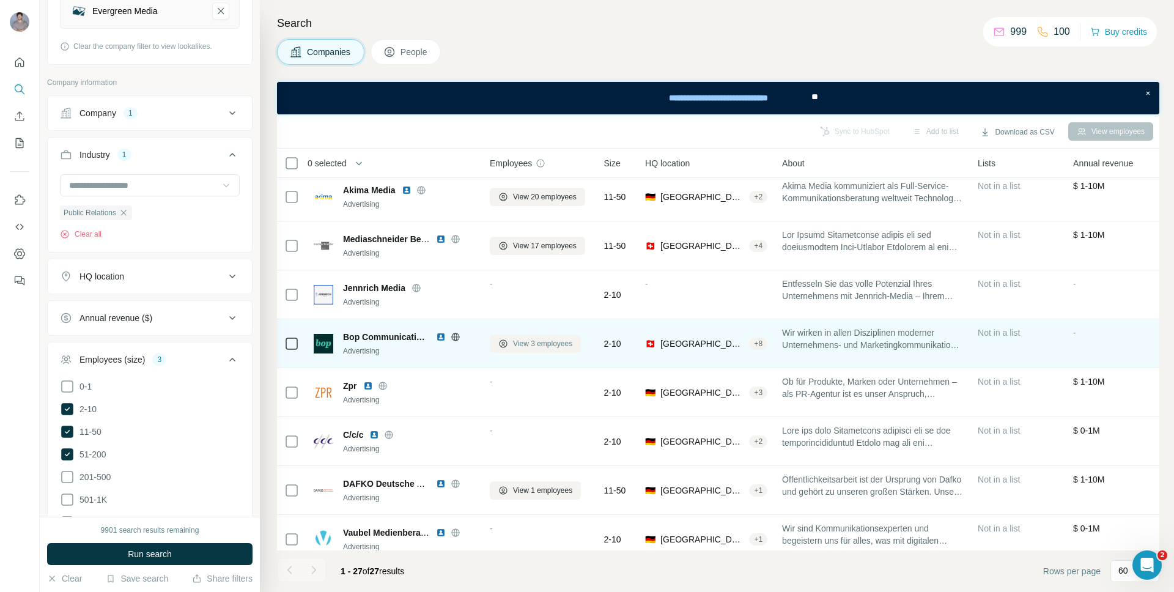
click at [524, 346] on span "View 3 employees" at bounding box center [542, 343] width 59 height 11
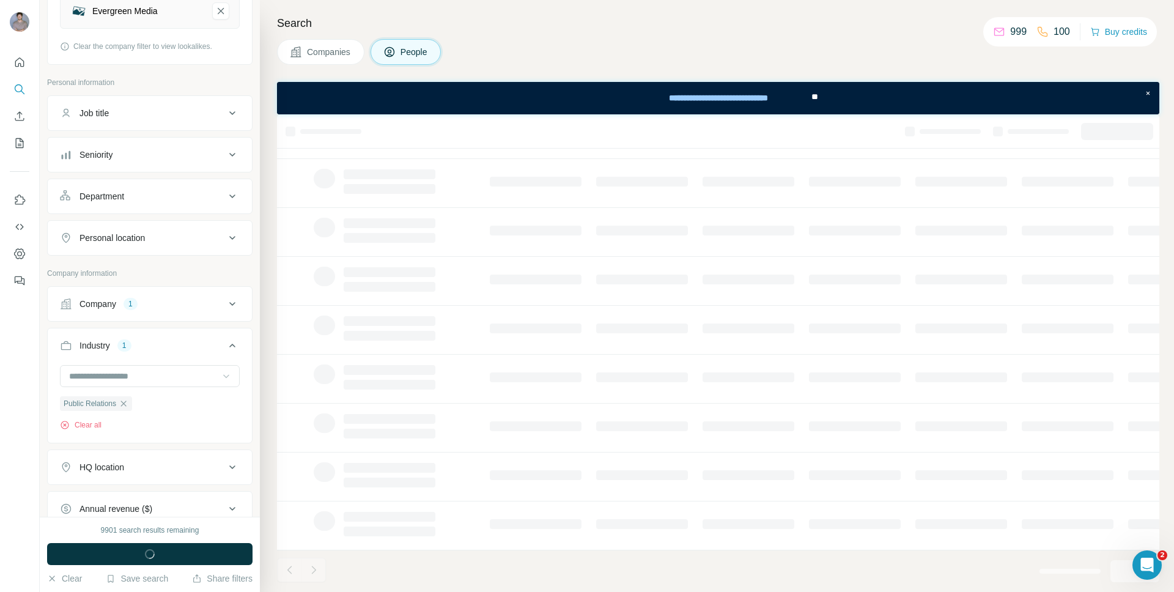
scroll to position [117, 0]
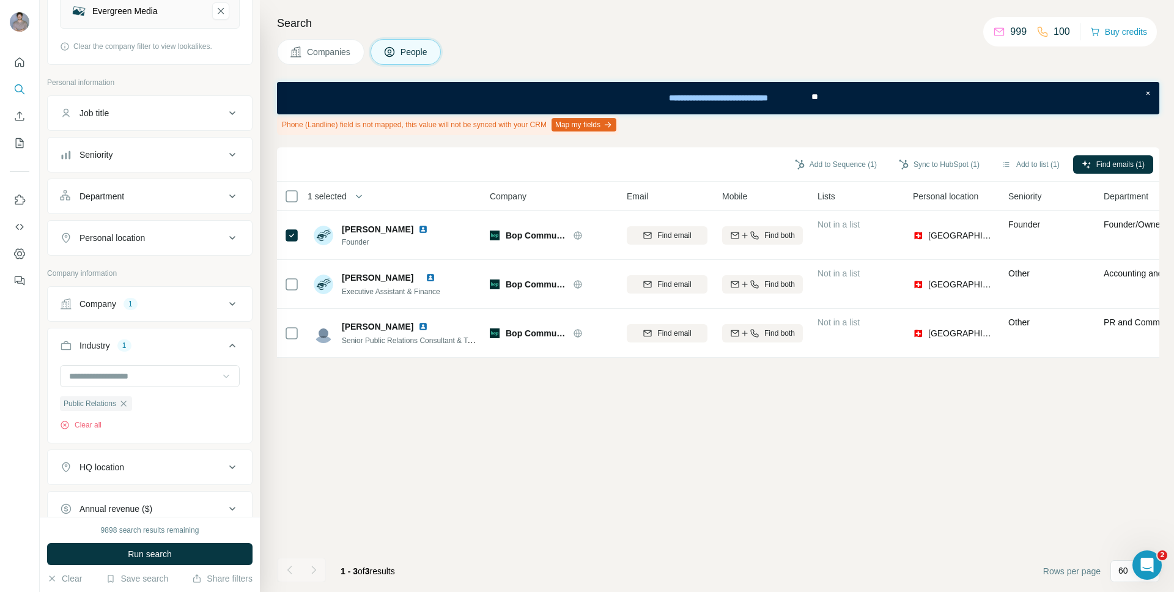
scroll to position [0, 3]
click at [1029, 166] on button "Add to list (1)" at bounding box center [1030, 164] width 75 height 18
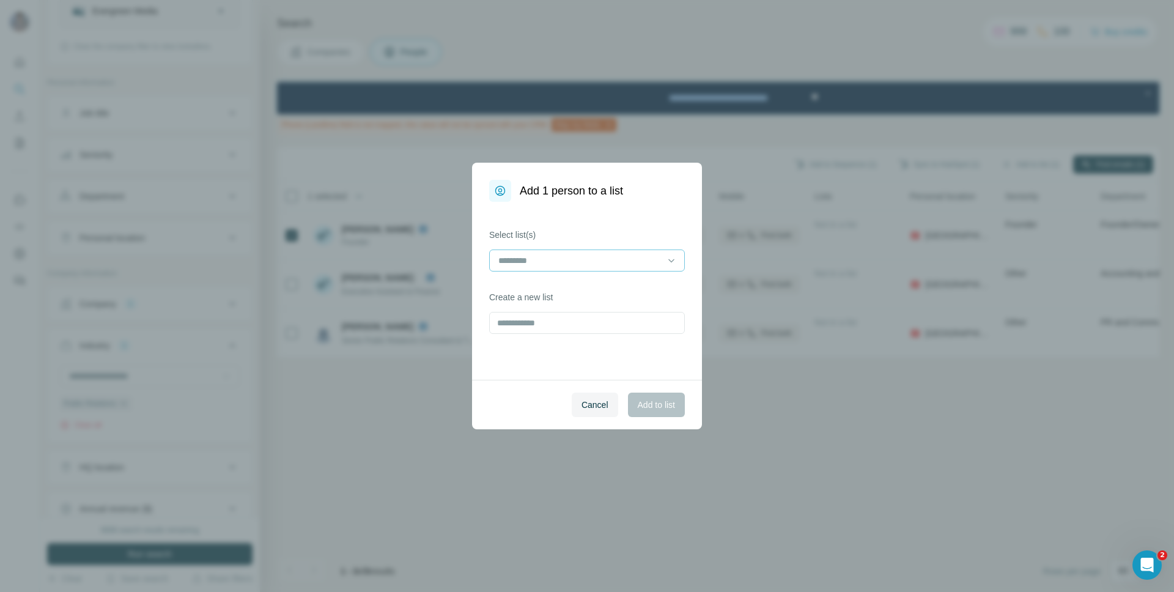
scroll to position [0, 6]
click at [630, 256] on input at bounding box center [579, 260] width 165 height 13
click at [612, 292] on div "Evergreen-LaL" at bounding box center [587, 288] width 175 height 12
click at [647, 404] on span "Add to list" at bounding box center [656, 405] width 37 height 12
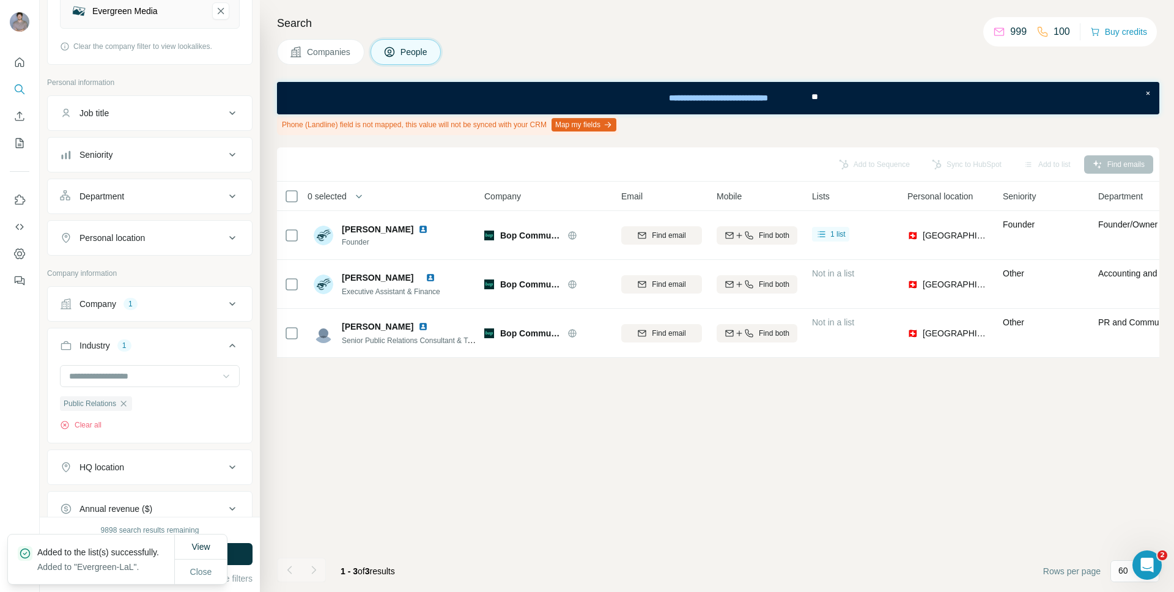
click at [351, 54] on span "Companies" at bounding box center [329, 52] width 45 height 12
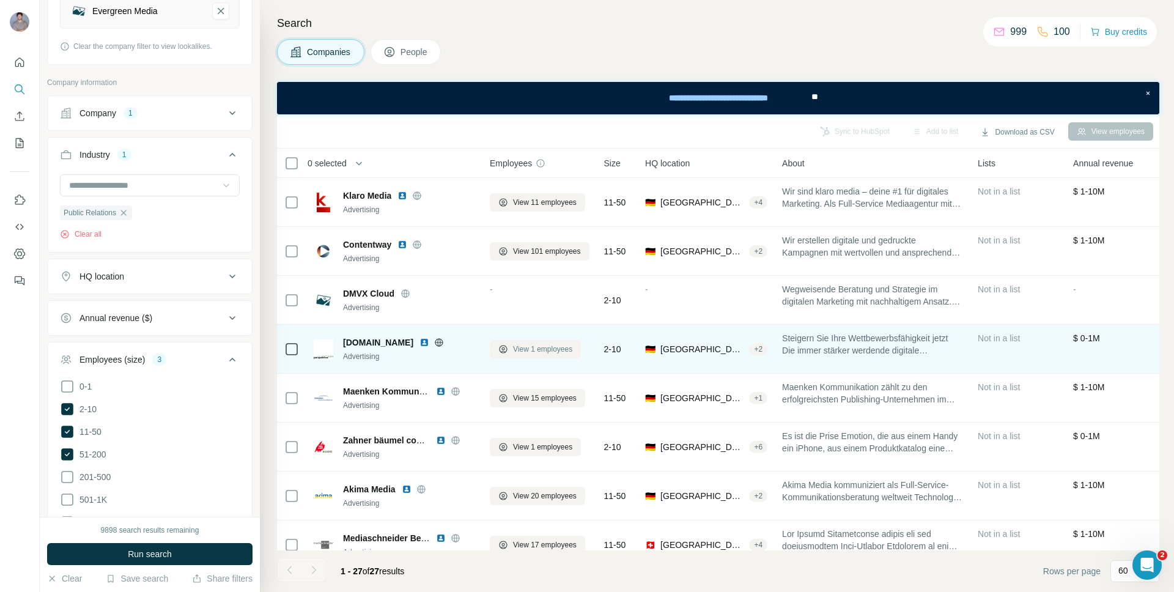
click at [549, 349] on span "View 1 employees" at bounding box center [542, 349] width 59 height 11
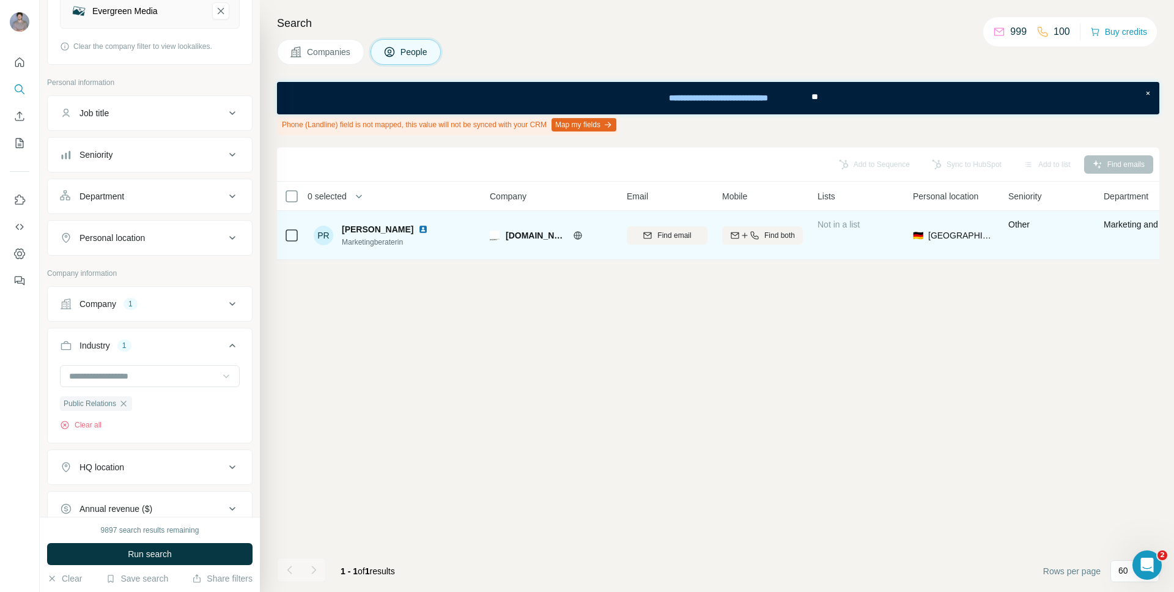
click at [575, 237] on icon at bounding box center [578, 235] width 8 height 8
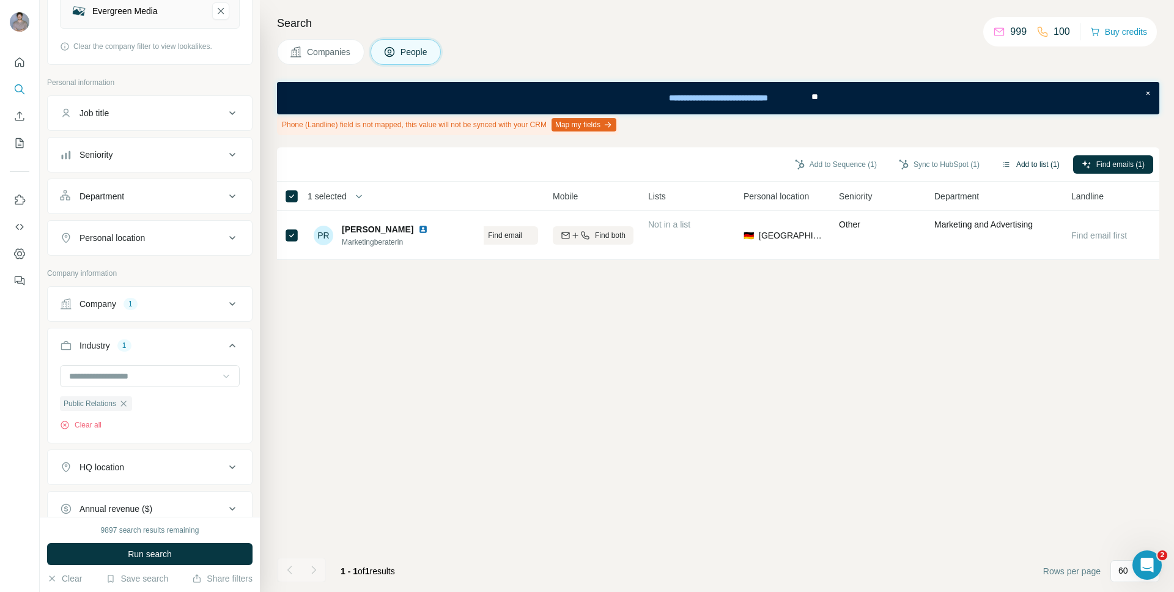
click at [1034, 161] on button "Add to list (1)" at bounding box center [1030, 164] width 75 height 18
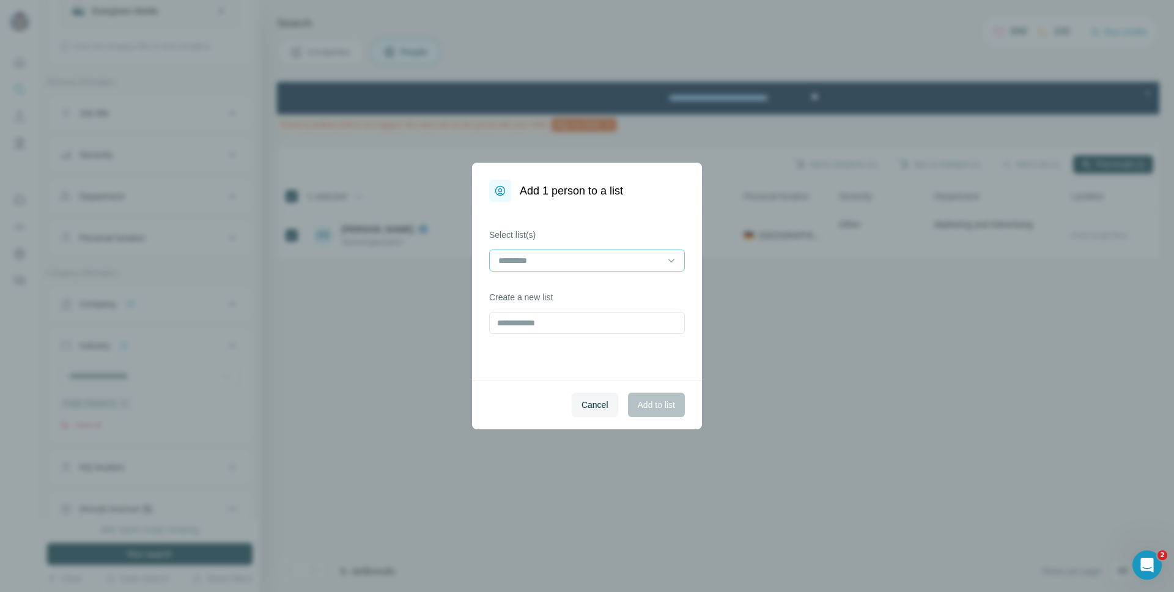
drag, startPoint x: 577, startPoint y: 274, endPoint x: 576, endPoint y: 262, distance: 12.3
click at [577, 274] on div "Select list(s) Create a new list" at bounding box center [587, 291] width 230 height 178
click at [576, 262] on input at bounding box center [579, 260] width 165 height 13
click at [557, 293] on p "Evergreen-LaL" at bounding box center [528, 288] width 57 height 12
click at [658, 412] on button "Add to list" at bounding box center [656, 405] width 57 height 24
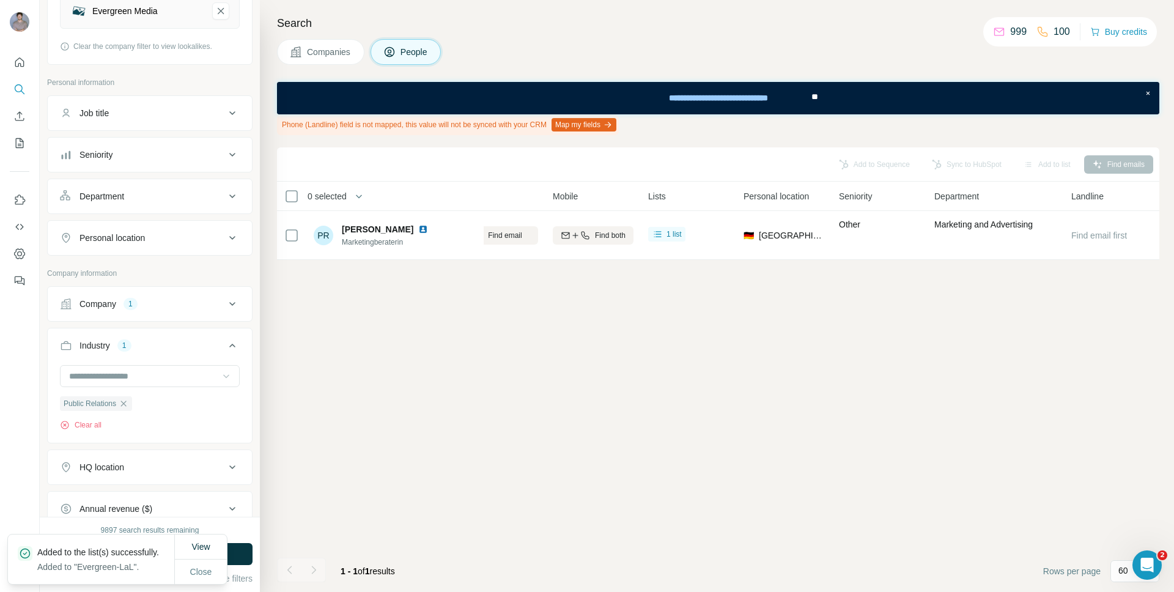
click at [336, 59] on button "Companies" at bounding box center [320, 52] width 87 height 26
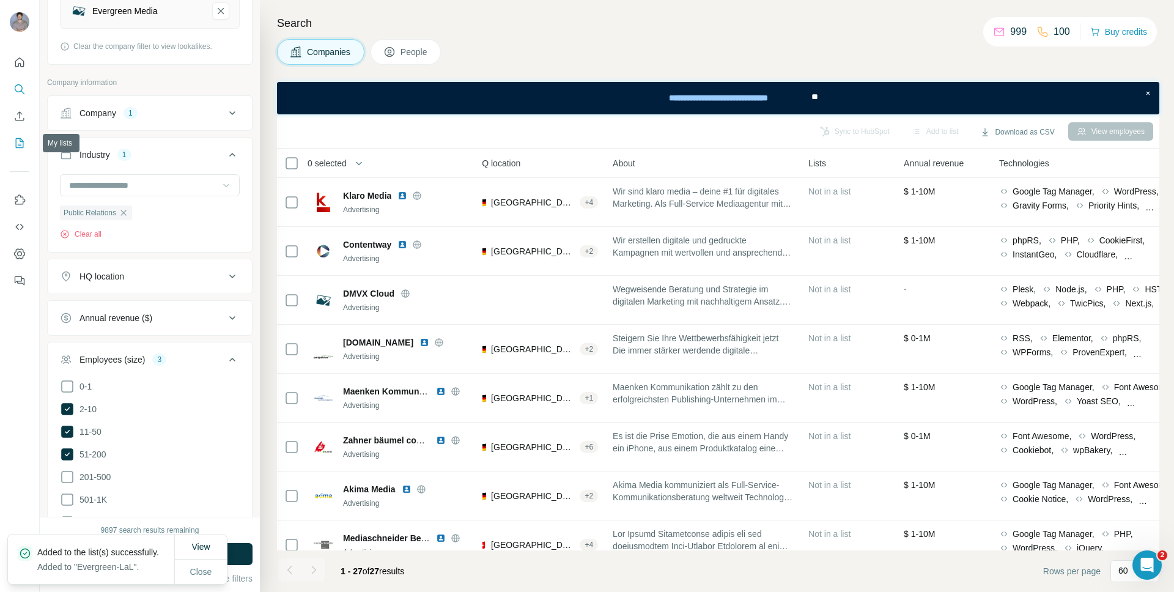
click at [24, 139] on icon "My lists" at bounding box center [19, 143] width 12 height 12
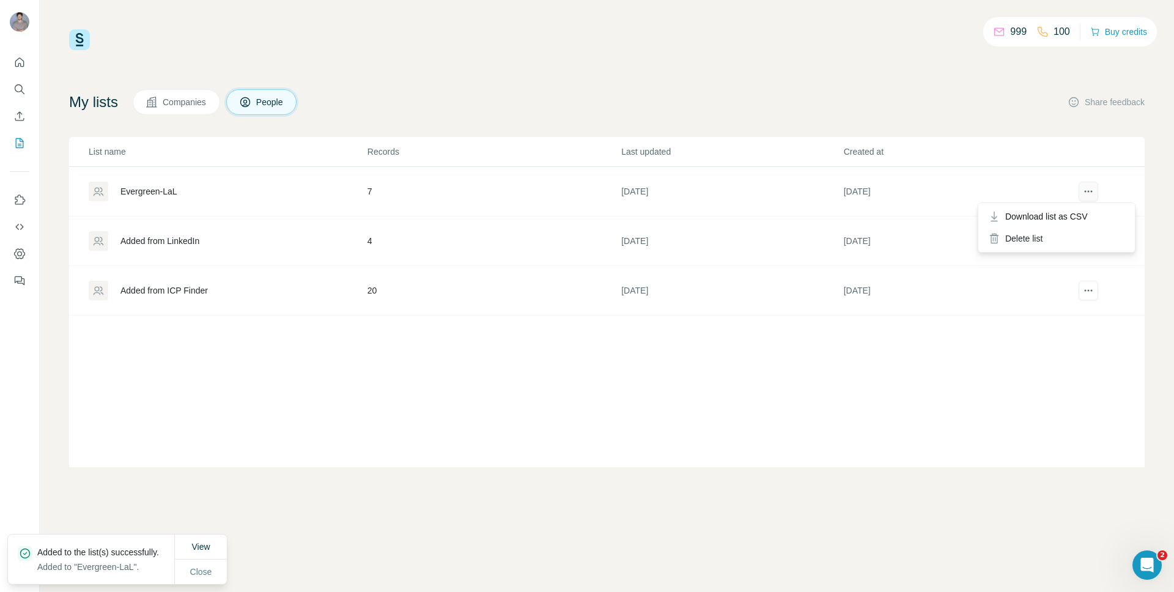
click at [1084, 190] on icon "actions" at bounding box center [1089, 191] width 12 height 12
click at [177, 198] on div "Evergreen-LaL" at bounding box center [228, 192] width 278 height 20
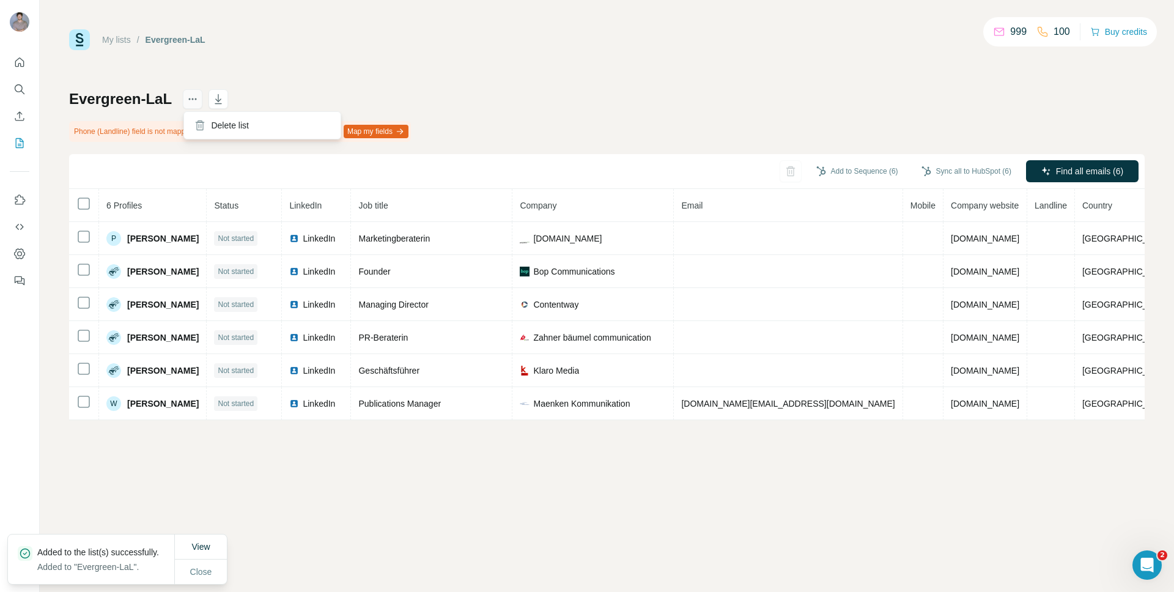
click at [187, 98] on icon "actions" at bounding box center [193, 99] width 12 height 12
click at [134, 99] on h1 "Evergreen-LaL" at bounding box center [120, 99] width 103 height 20
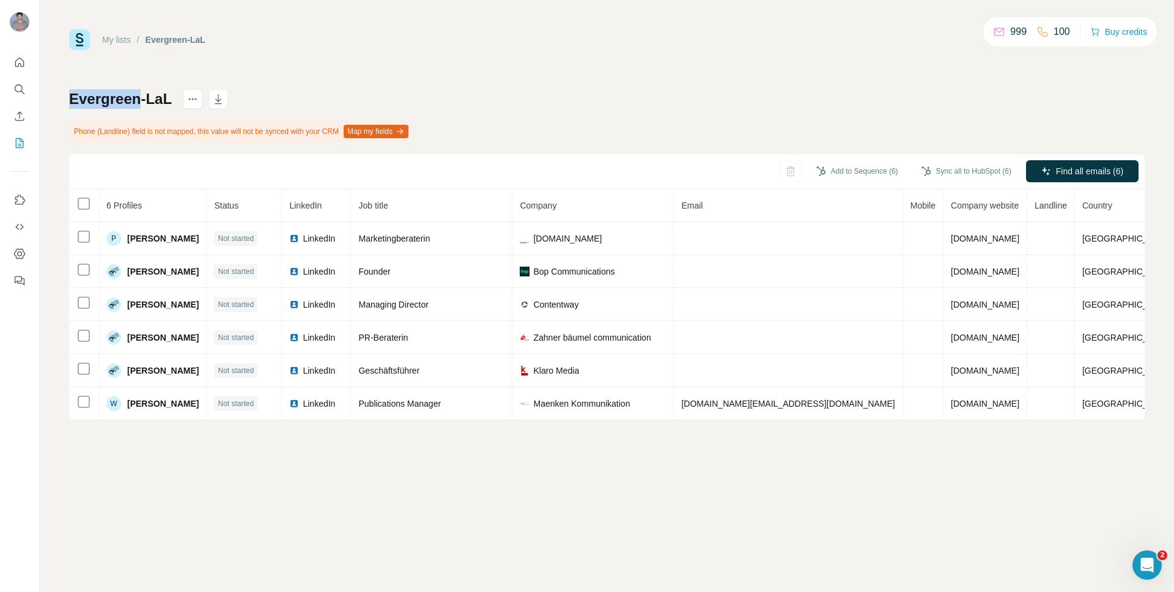
click at [134, 99] on h1 "Evergreen-LaL" at bounding box center [120, 99] width 103 height 20
click at [153, 95] on h1 "Evergreen-LaL" at bounding box center [120, 99] width 103 height 20
drag, startPoint x: 163, startPoint y: 103, endPoint x: 89, endPoint y: 101, distance: 74.1
click at [89, 101] on h1 "Evergreen-LaL" at bounding box center [120, 99] width 103 height 20
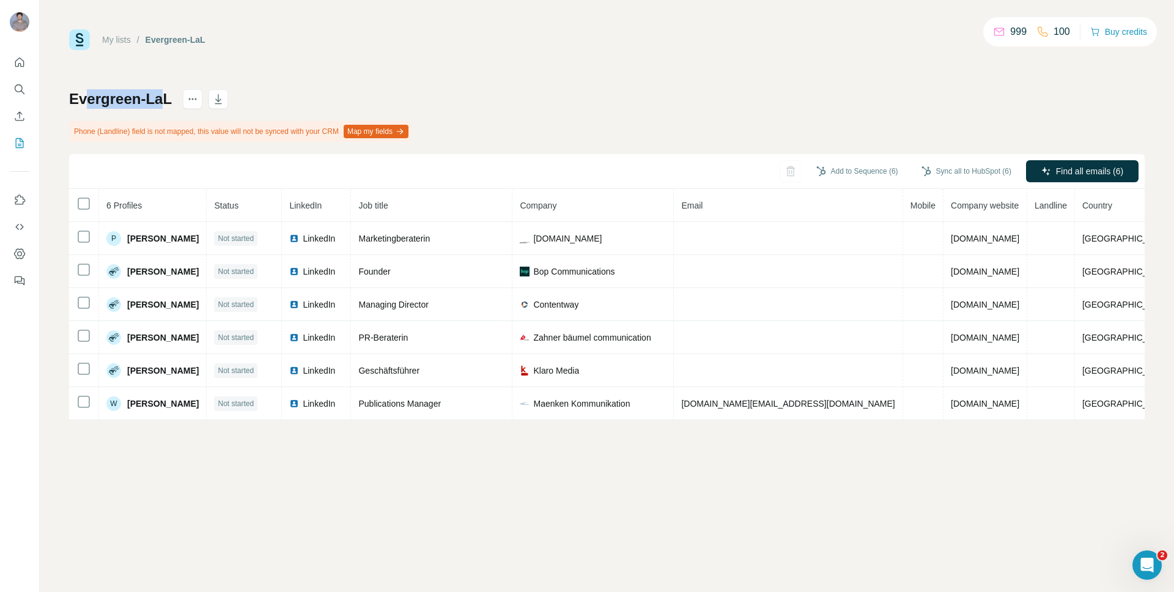
click at [89, 101] on h1 "Evergreen-LaL" at bounding box center [120, 99] width 103 height 20
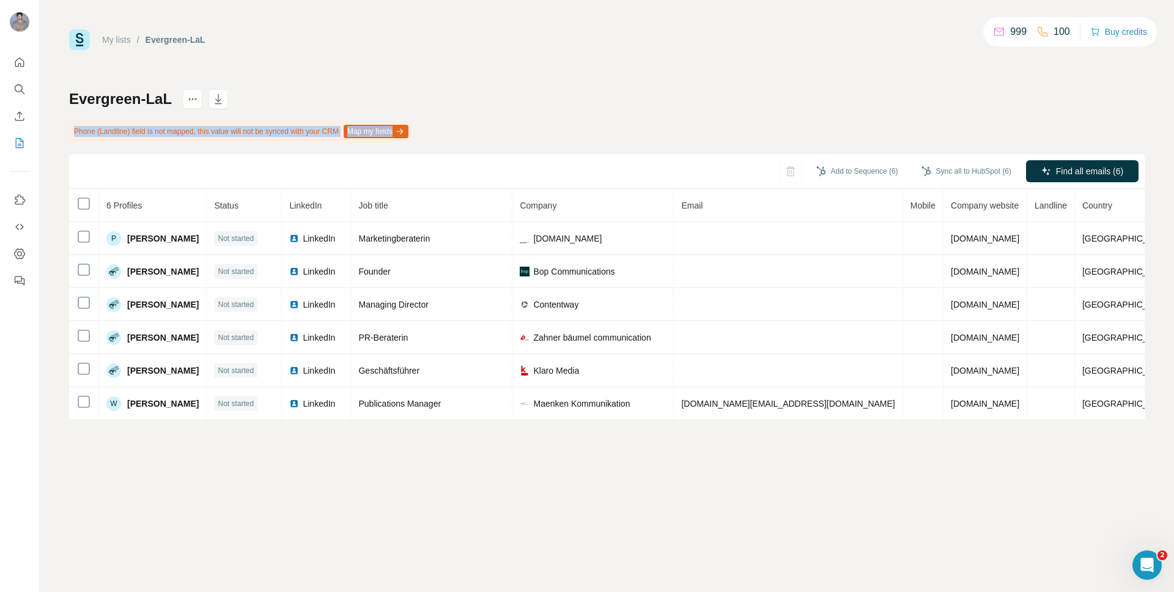
drag, startPoint x: 102, startPoint y: 125, endPoint x: 294, endPoint y: 141, distance: 192.7
click at [294, 141] on div "Phone (Landline) field is not mapped, this value will not be synced with your C…" at bounding box center [240, 131] width 342 height 21
click at [25, 87] on icon "Search" at bounding box center [19, 89] width 12 height 12
